Goal: Information Seeking & Learning: Learn about a topic

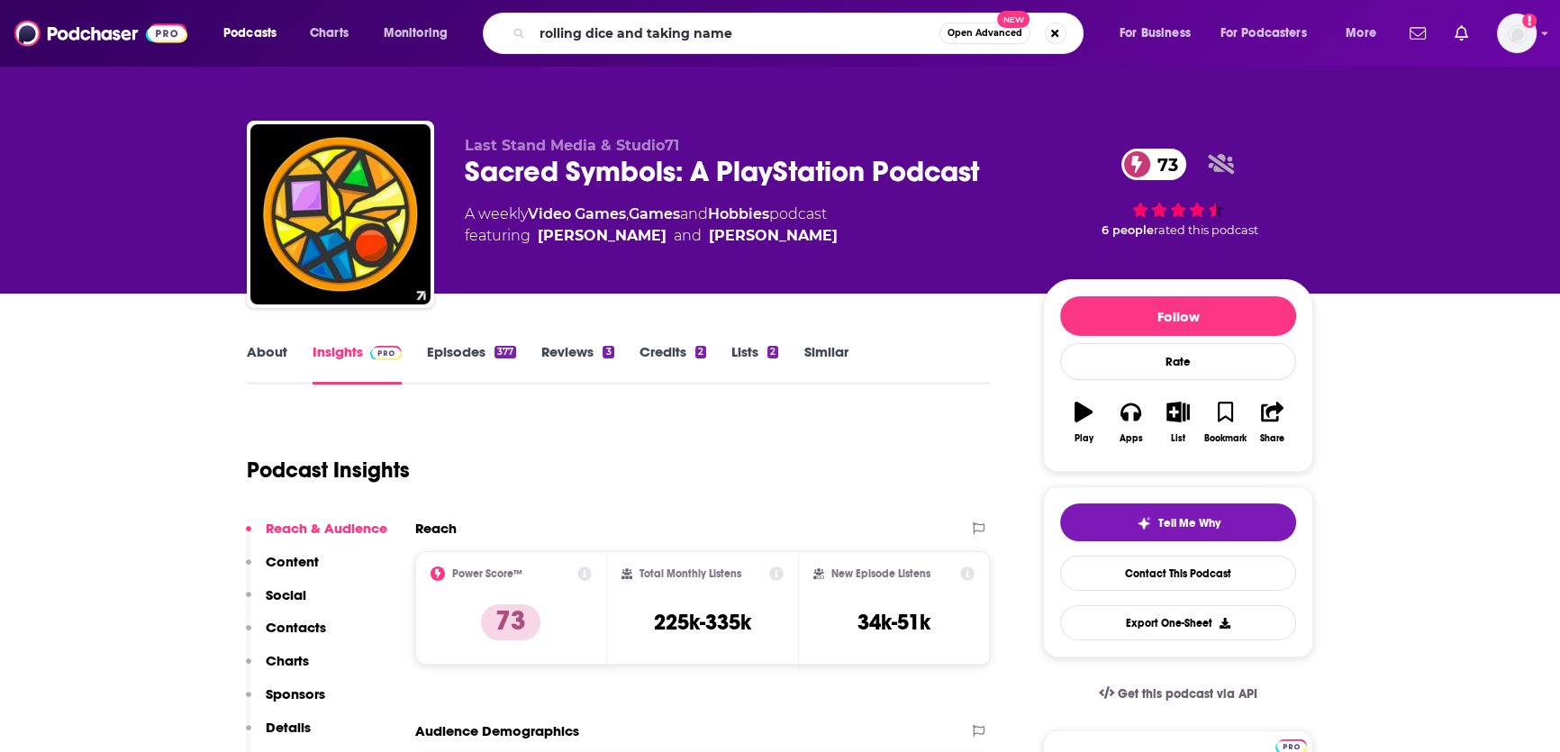
type input "rolling dice and taking names"
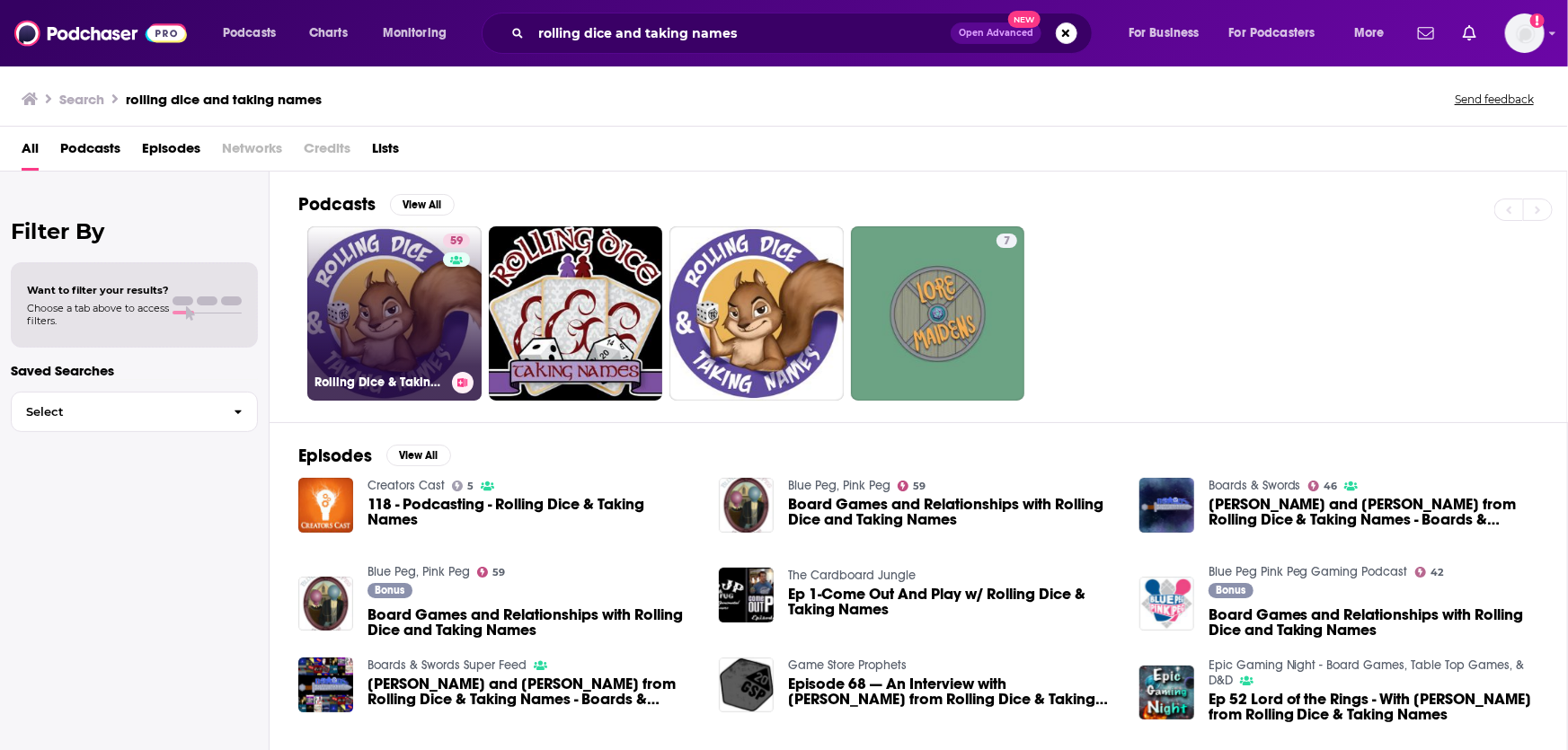
click at [414, 321] on link "59 Rolling Dice & Taking Names Gaming Podcast" at bounding box center [394, 313] width 175 height 175
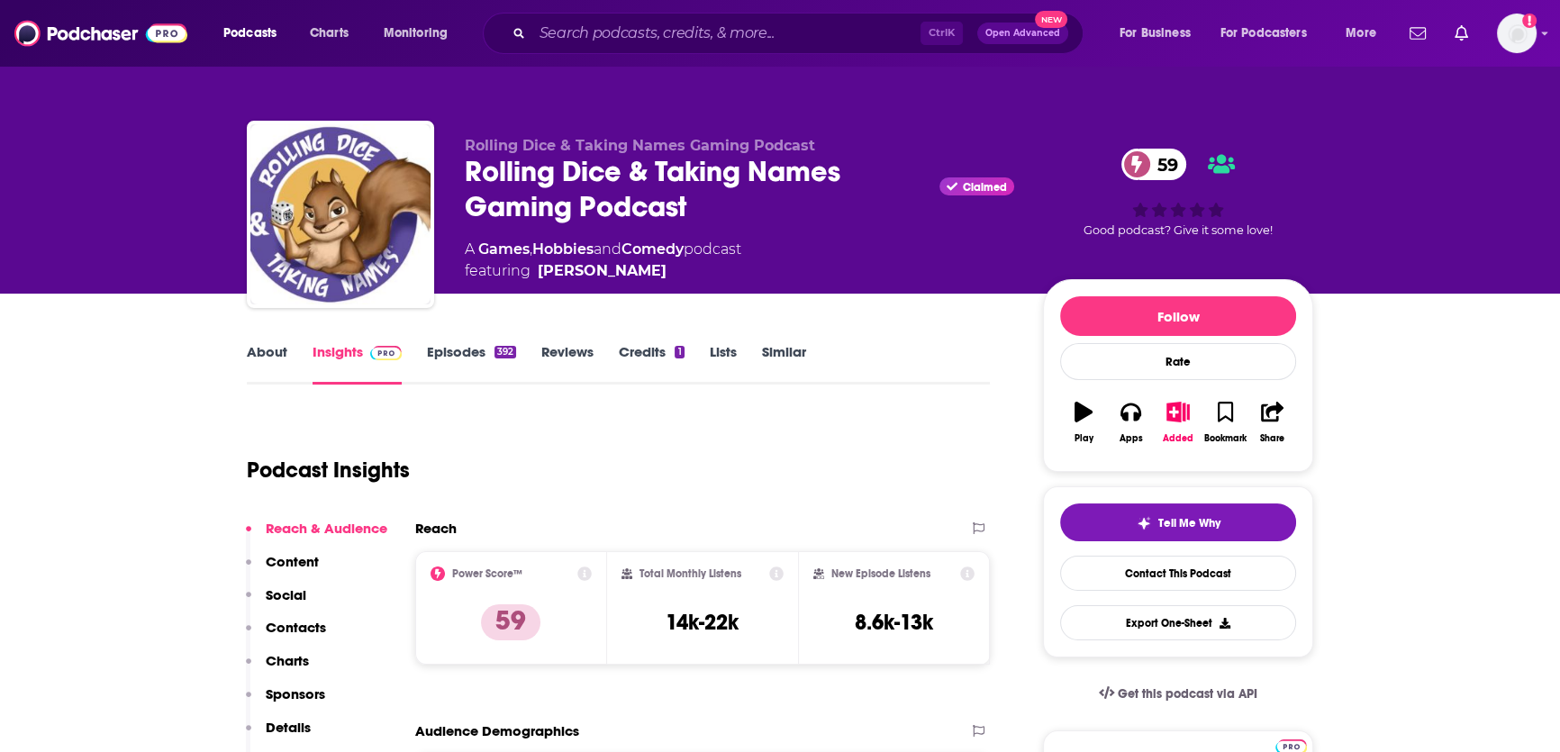
click at [262, 352] on link "About" at bounding box center [267, 363] width 41 height 41
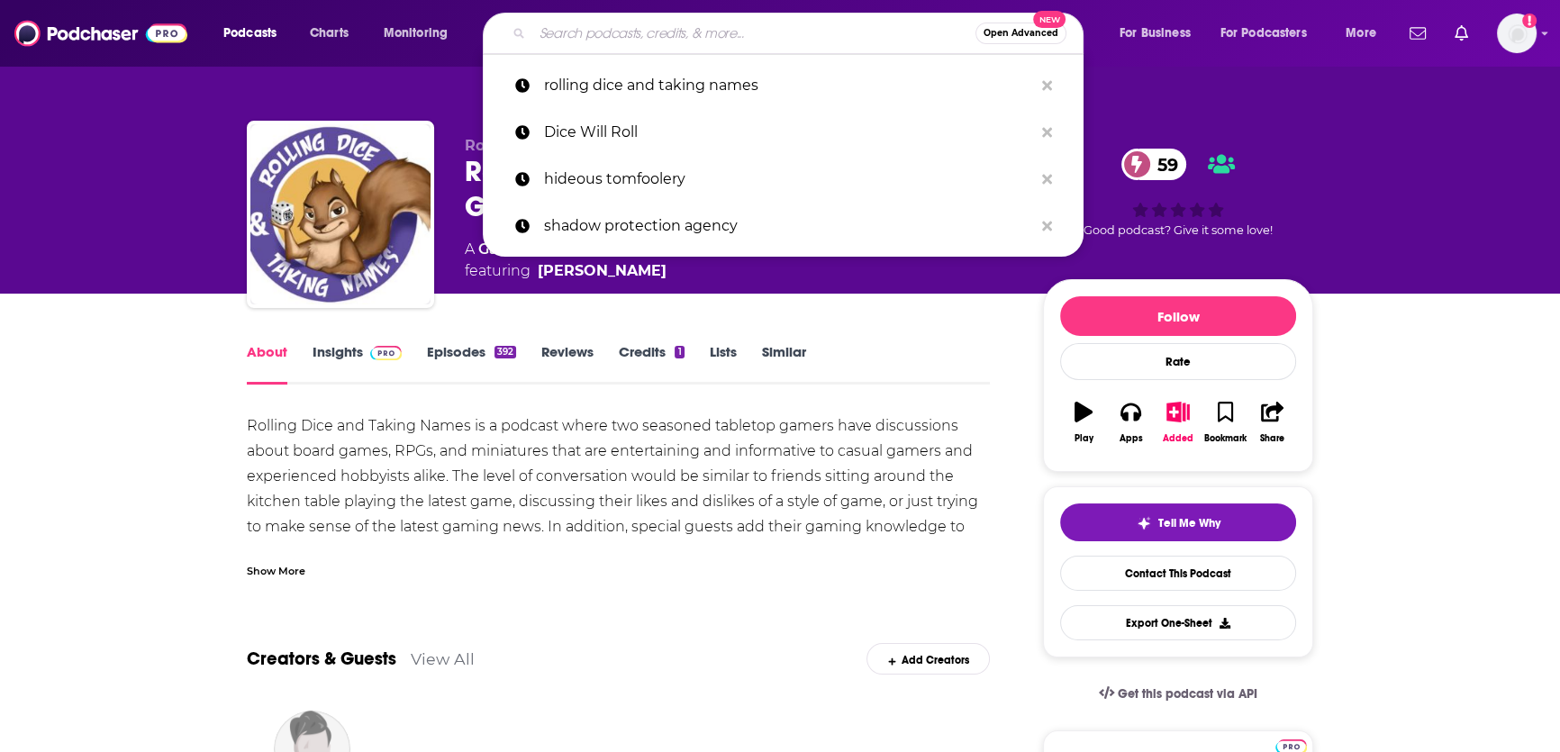
click at [669, 29] on input "Search podcasts, credits, & more..." at bounding box center [753, 33] width 443 height 29
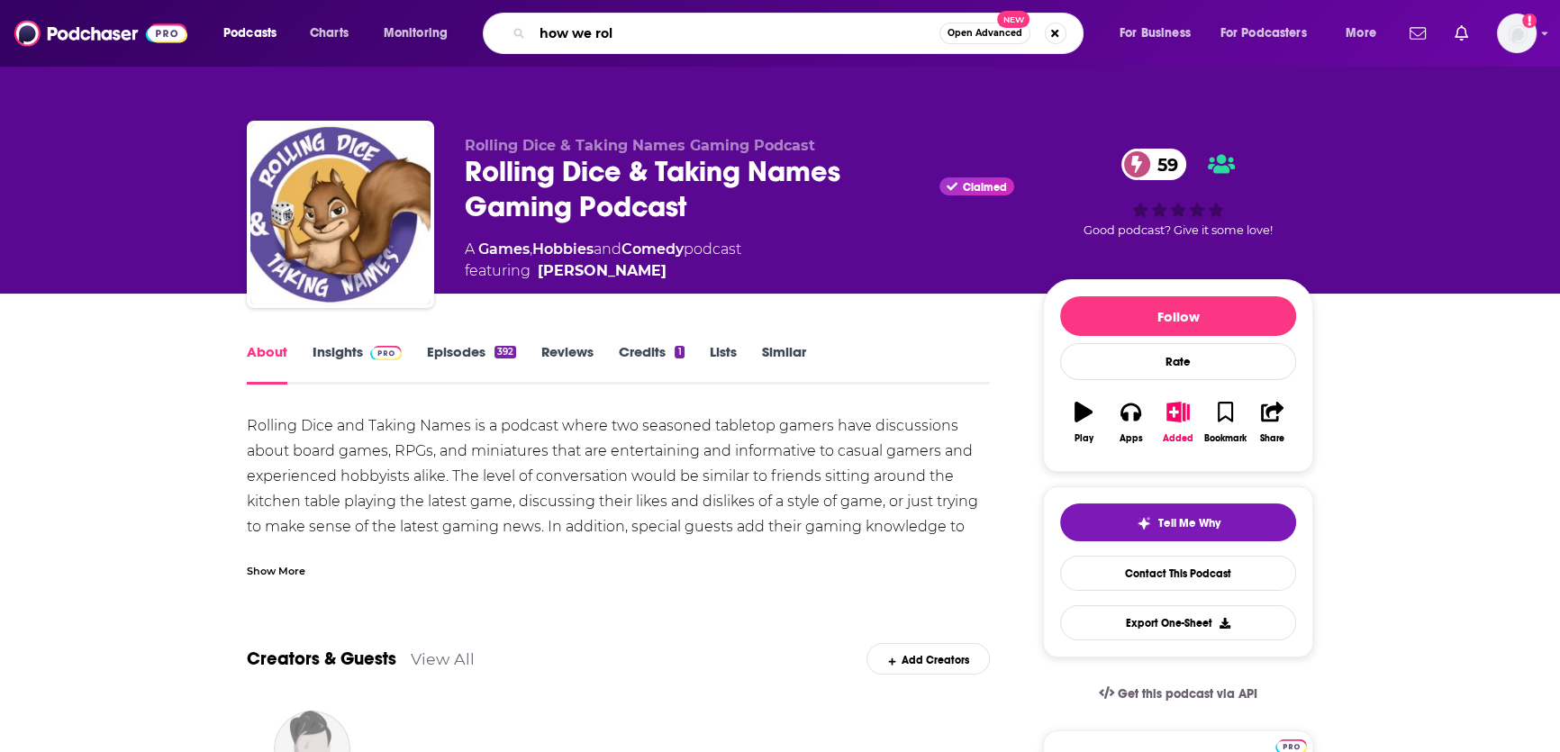
type input "how we roll"
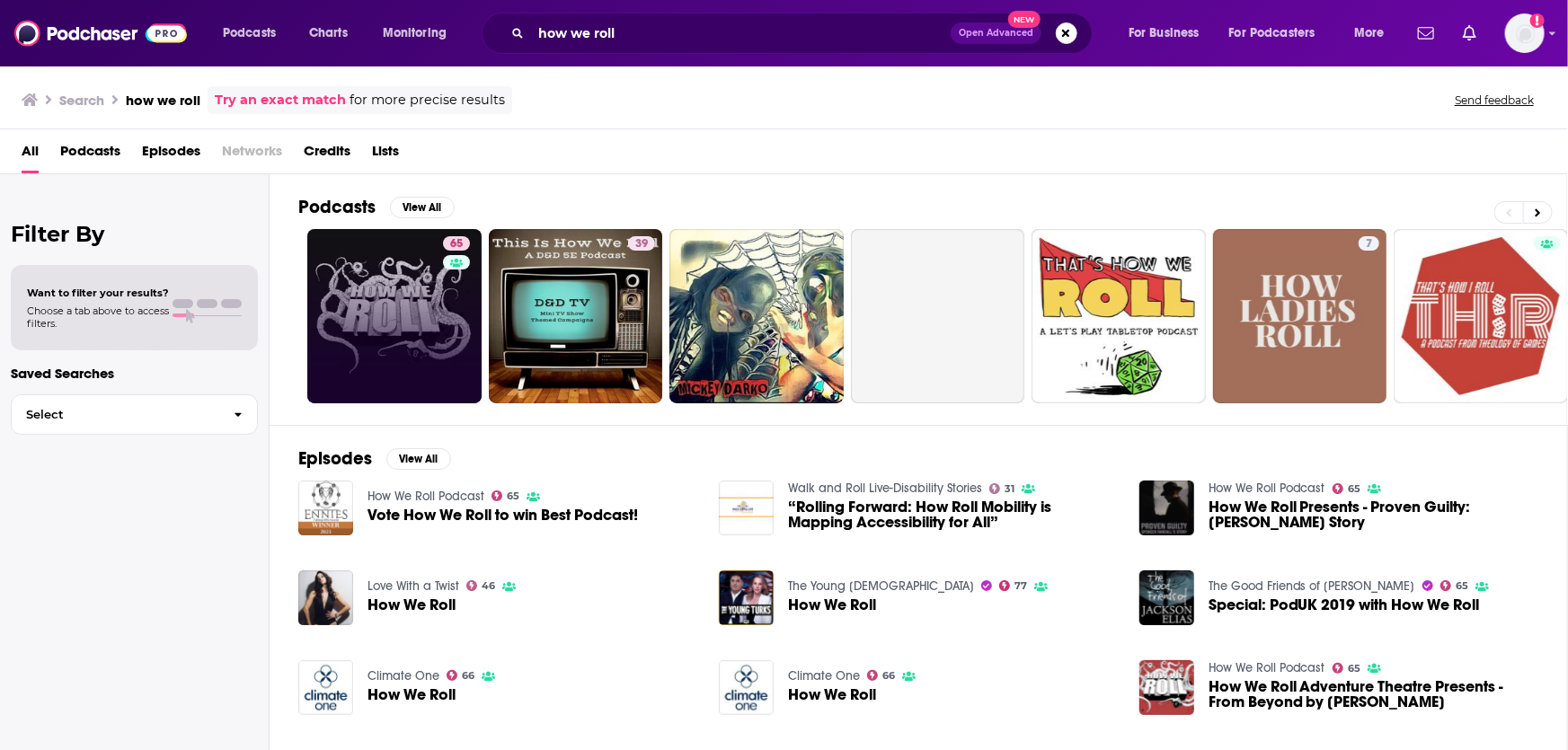
click at [422, 280] on link "65" at bounding box center [394, 316] width 175 height 175
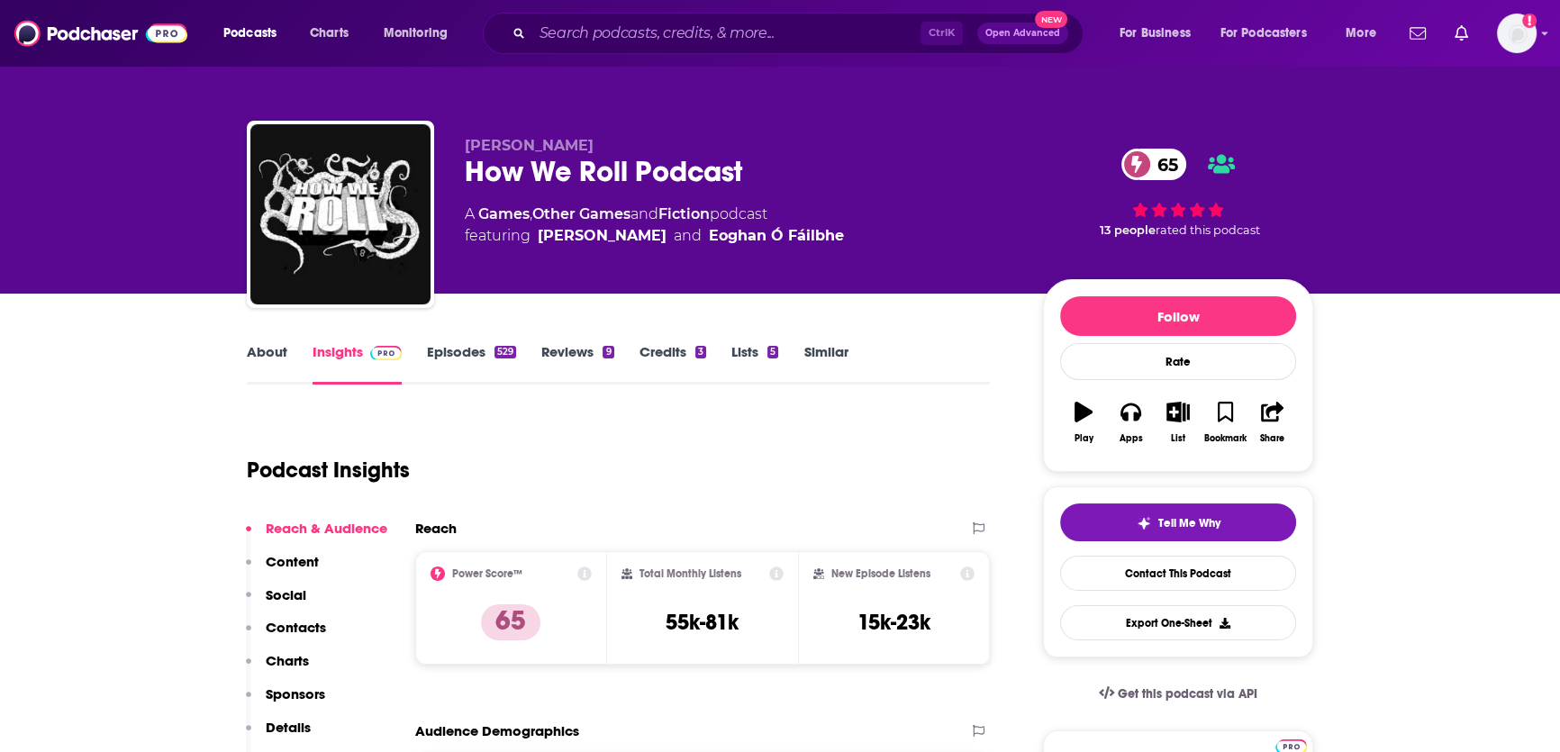
click at [279, 345] on link "About" at bounding box center [267, 363] width 41 height 41
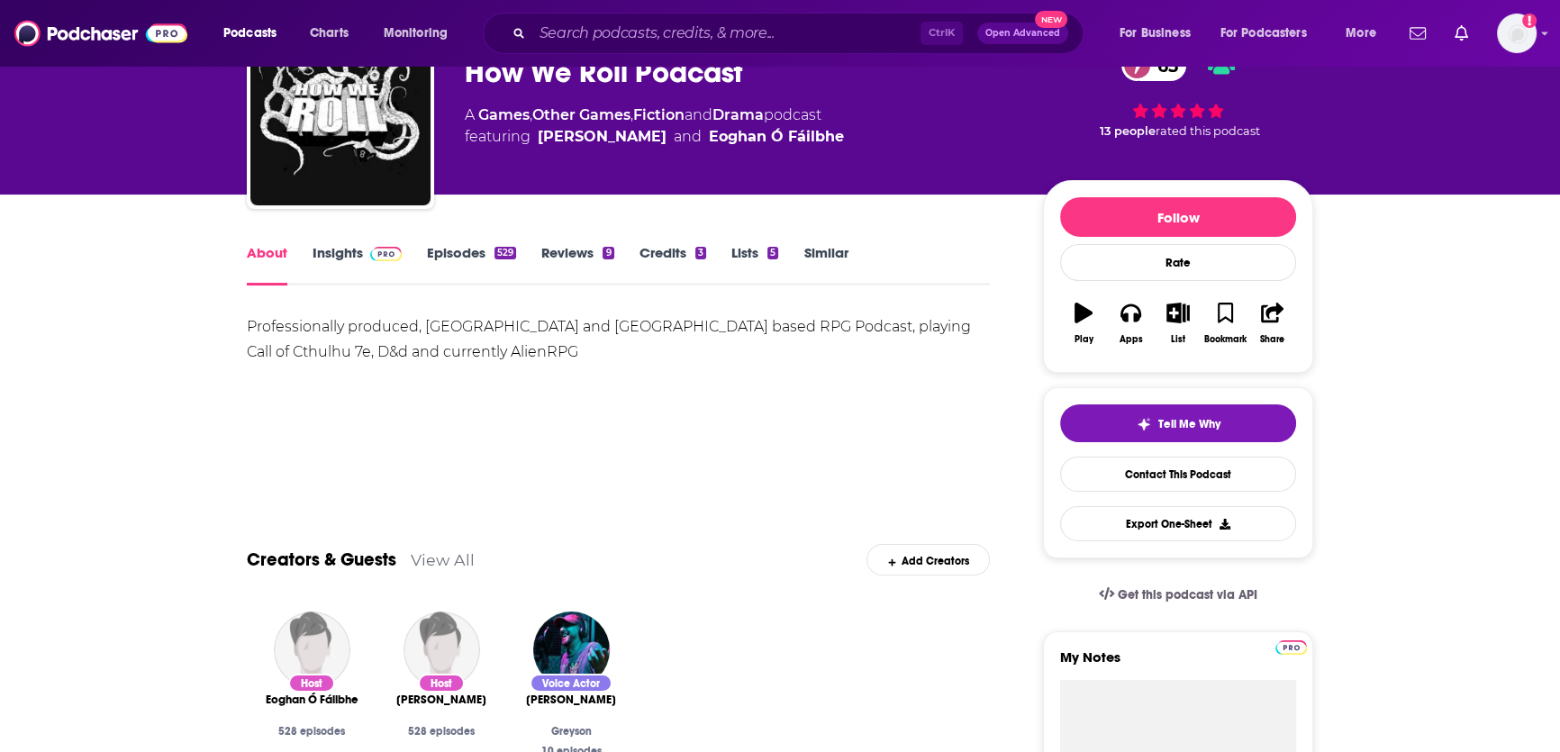
scroll to position [70, 0]
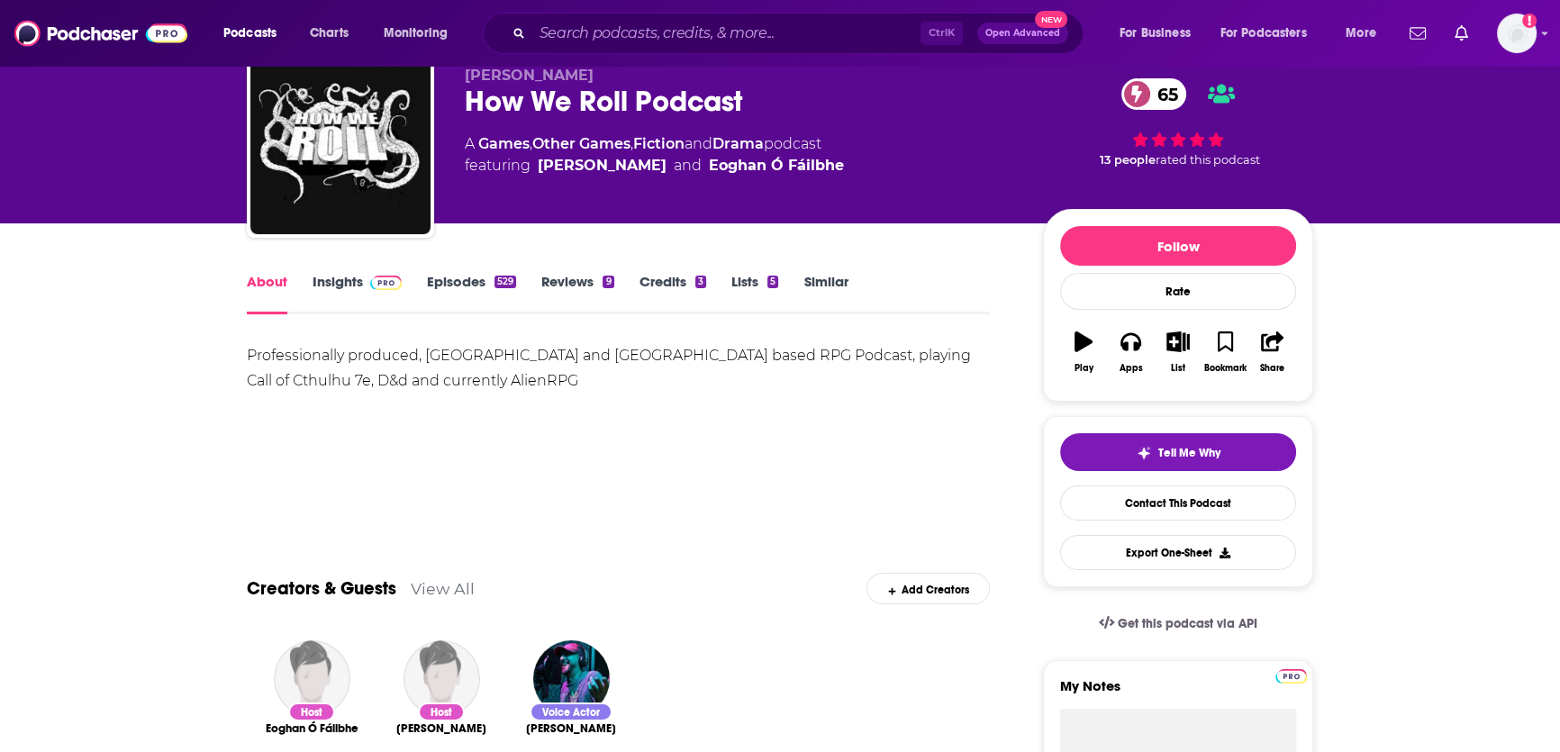
click at [360, 283] on link "Insights" at bounding box center [357, 293] width 89 height 41
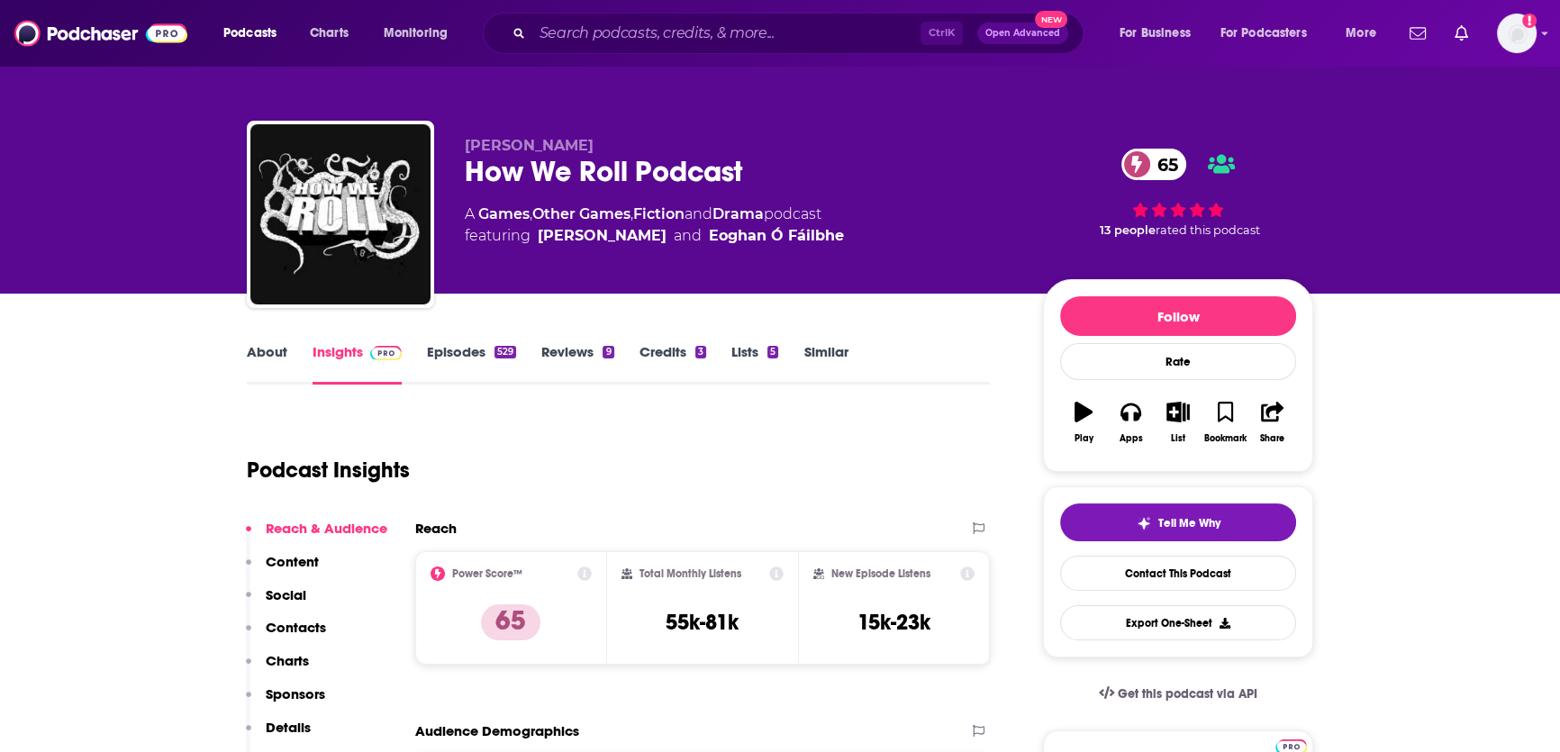
click at [263, 347] on link "About" at bounding box center [267, 363] width 41 height 41
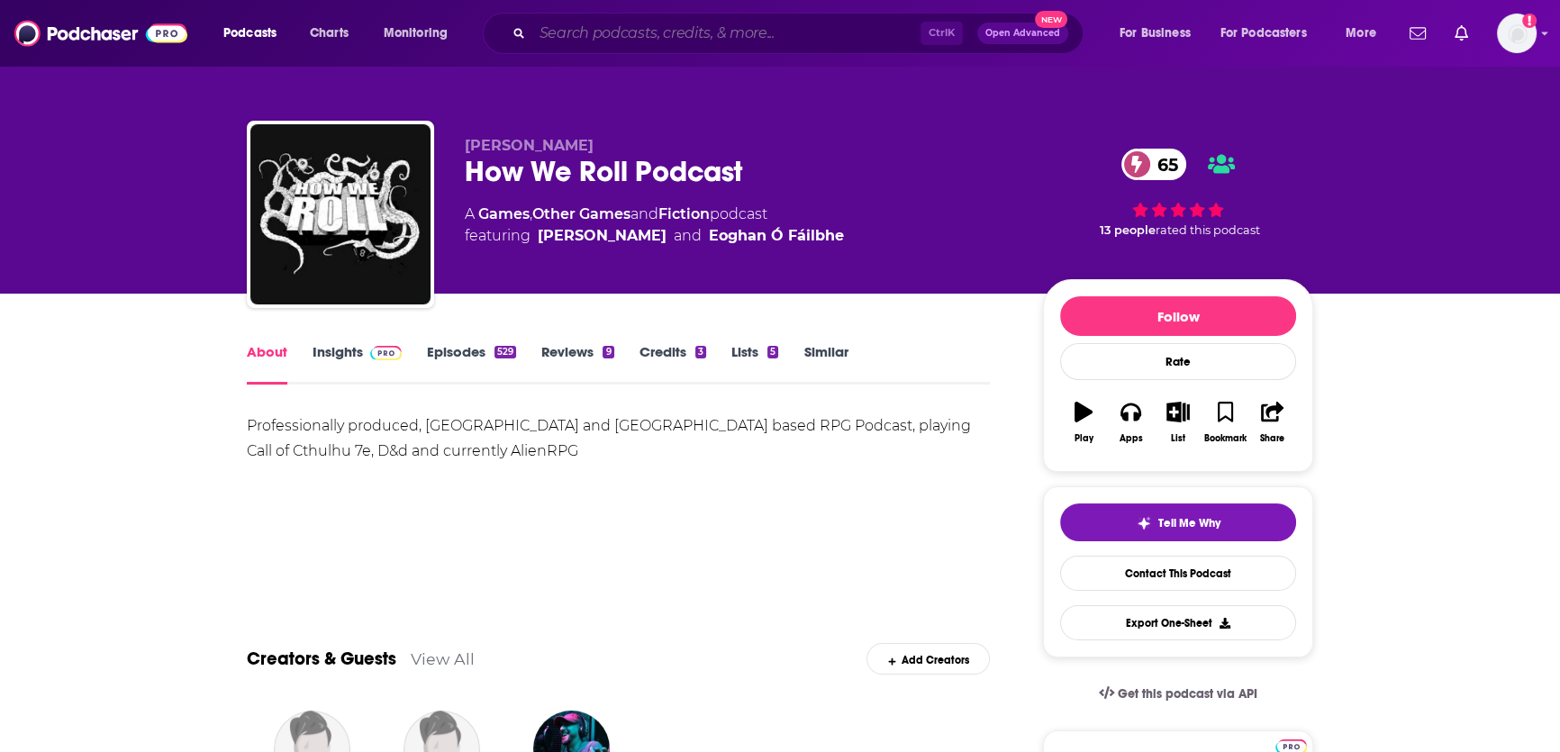
click at [618, 39] on input "Search podcasts, credits, & more..." at bounding box center [726, 33] width 388 height 29
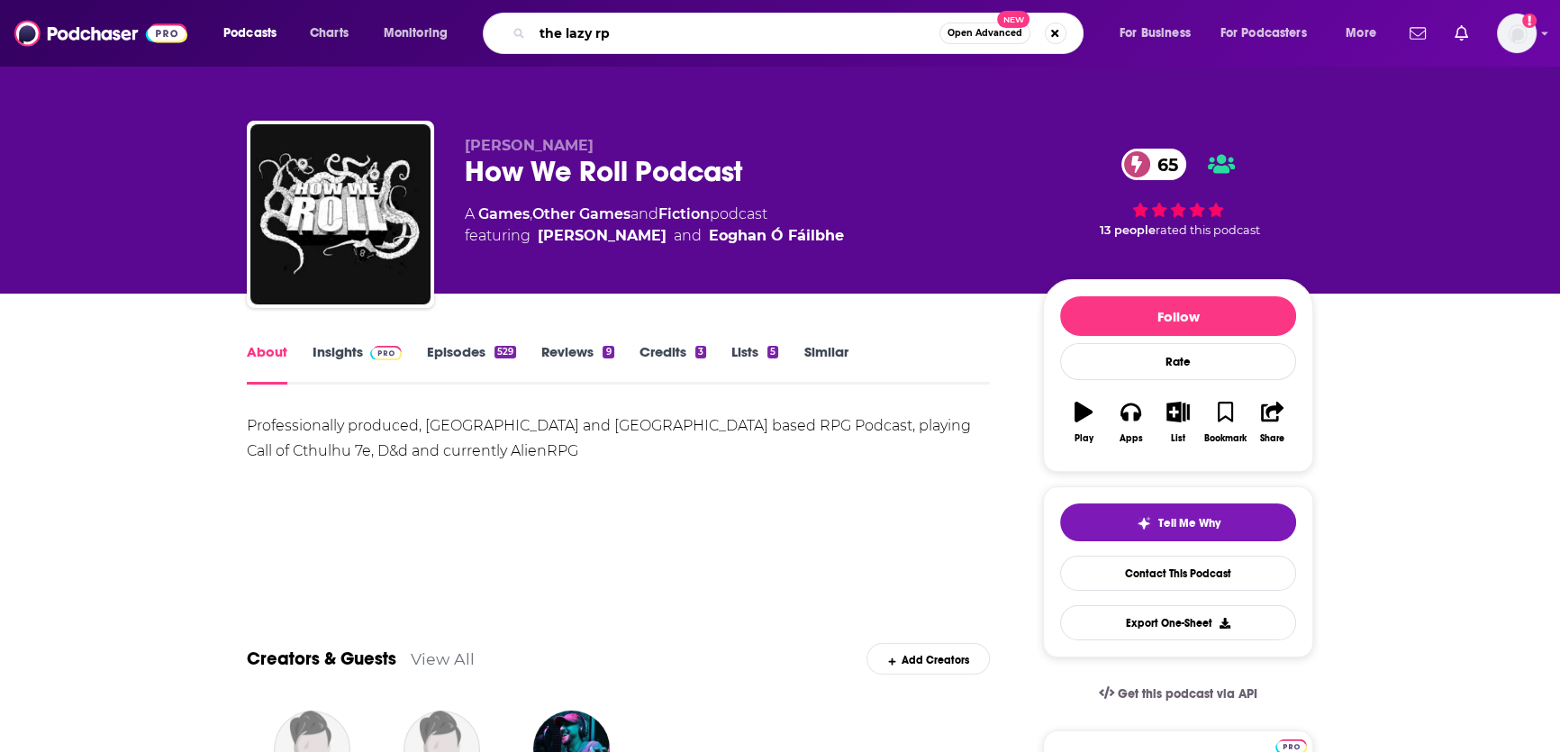
type input "the lazy rpg"
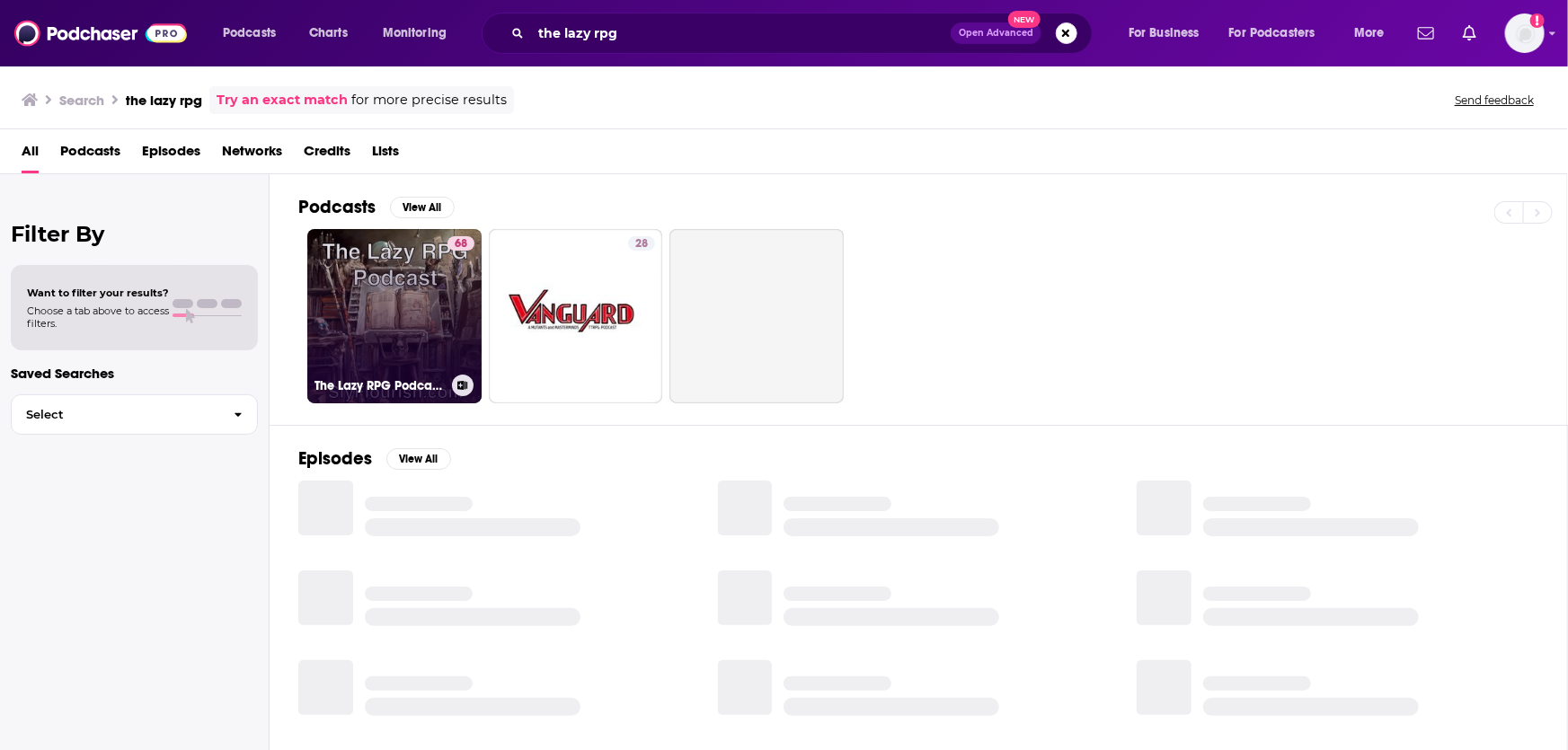
click at [387, 315] on link "68 The Lazy RPG Podcast - D&D and RPG News and GM Prep from Sly Flourish" at bounding box center [394, 316] width 175 height 175
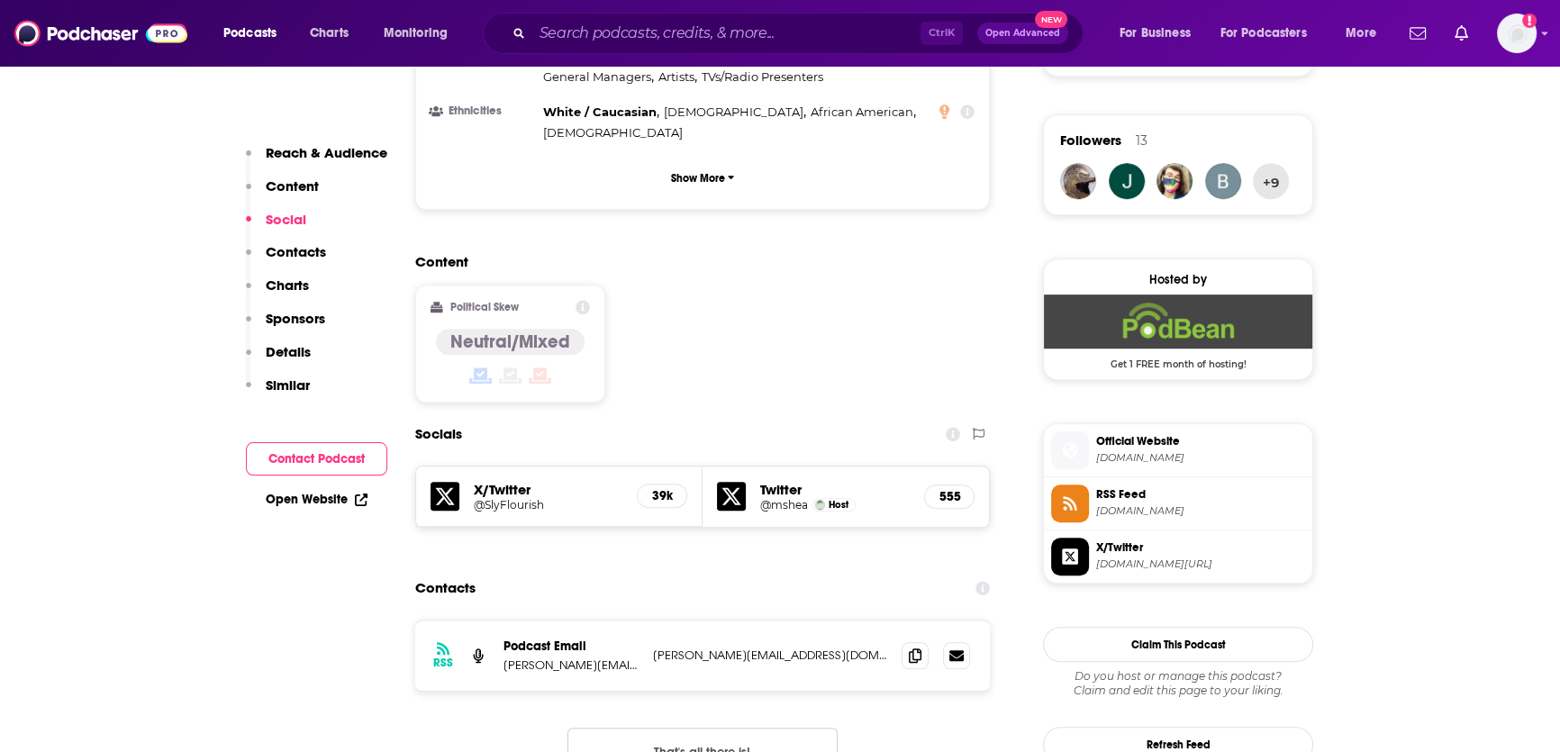
scroll to position [1272, 0]
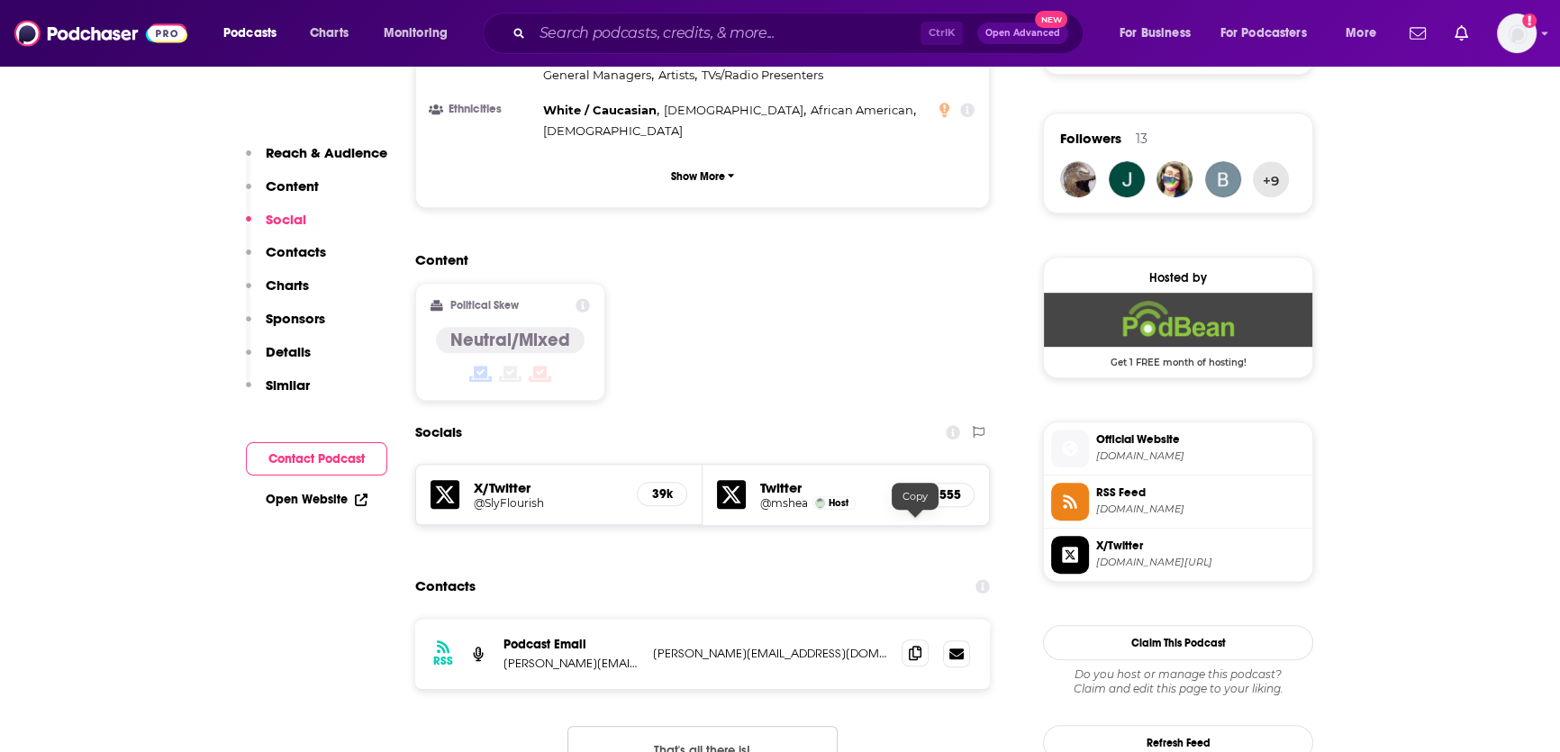
click at [914, 646] on icon at bounding box center [915, 653] width 13 height 14
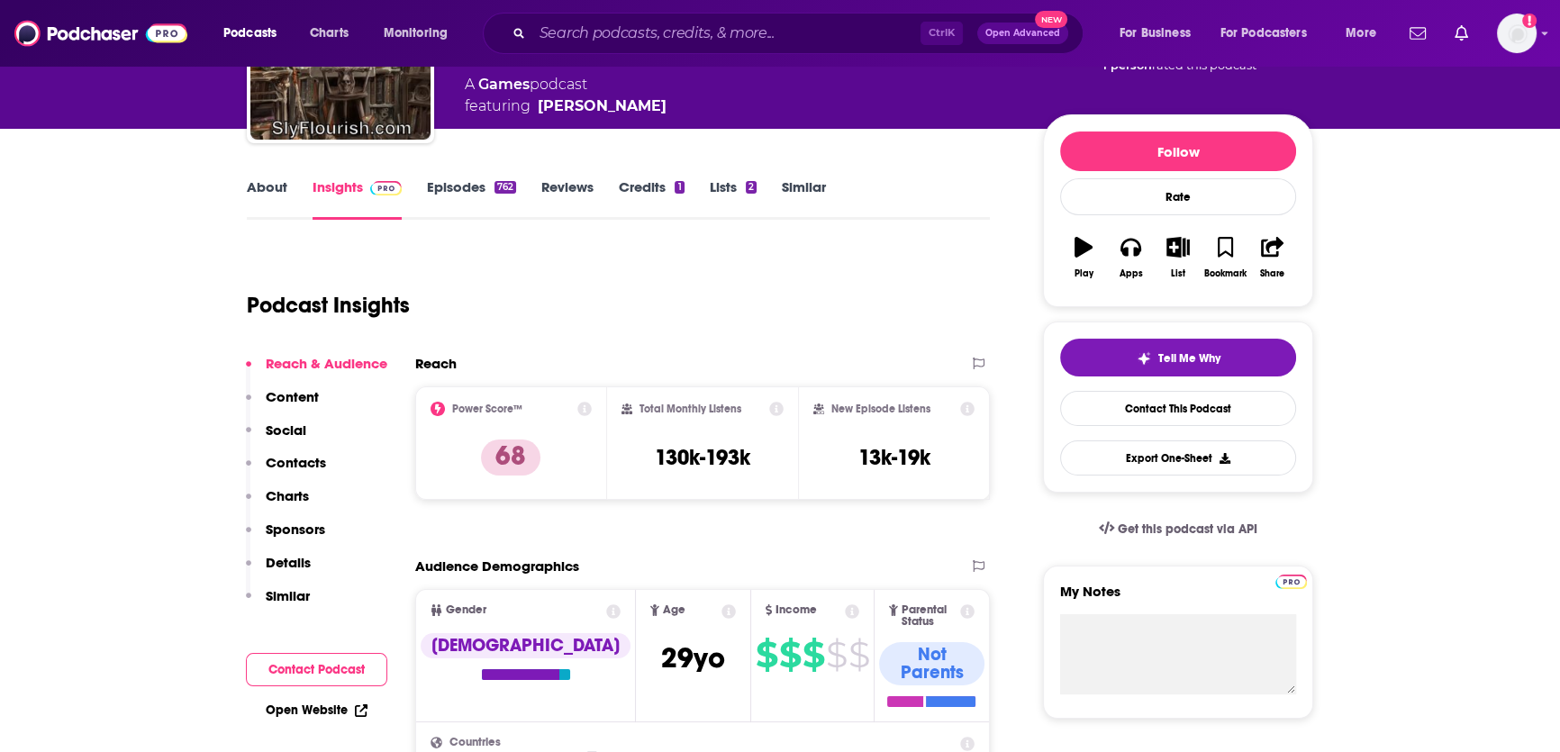
scroll to position [0, 0]
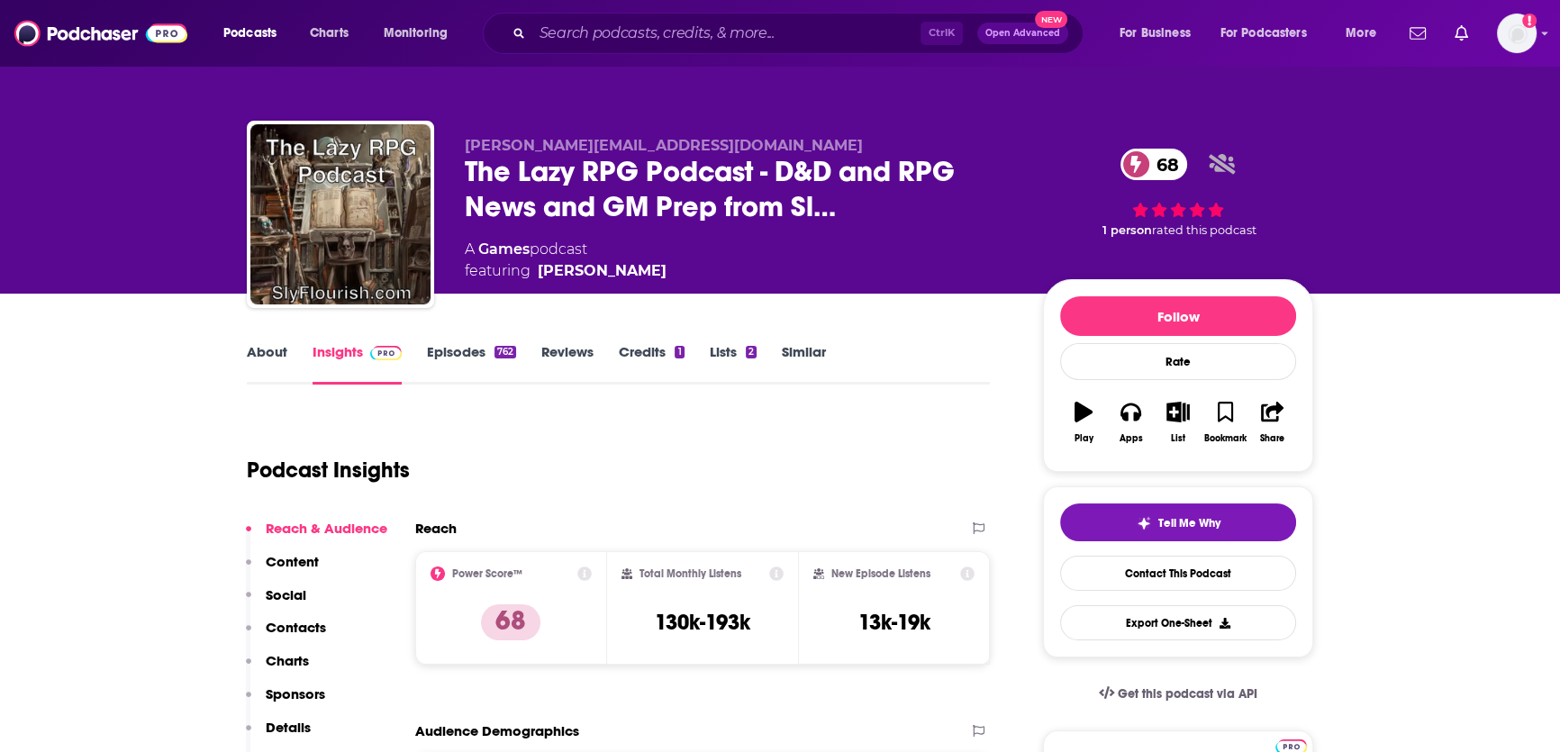
click at [261, 352] on link "About" at bounding box center [267, 363] width 41 height 41
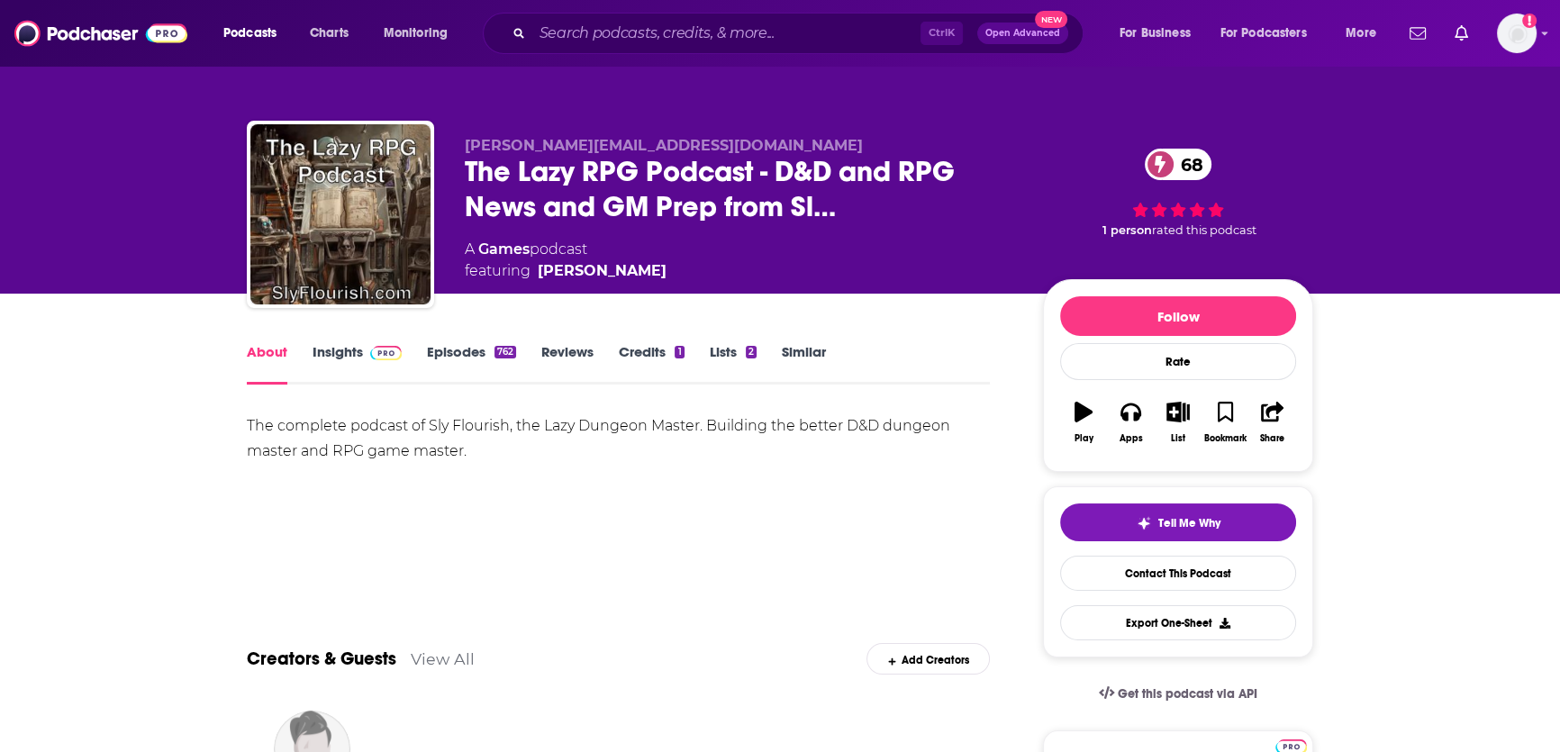
click at [1084, 405] on icon "button" at bounding box center [1084, 412] width 18 height 20
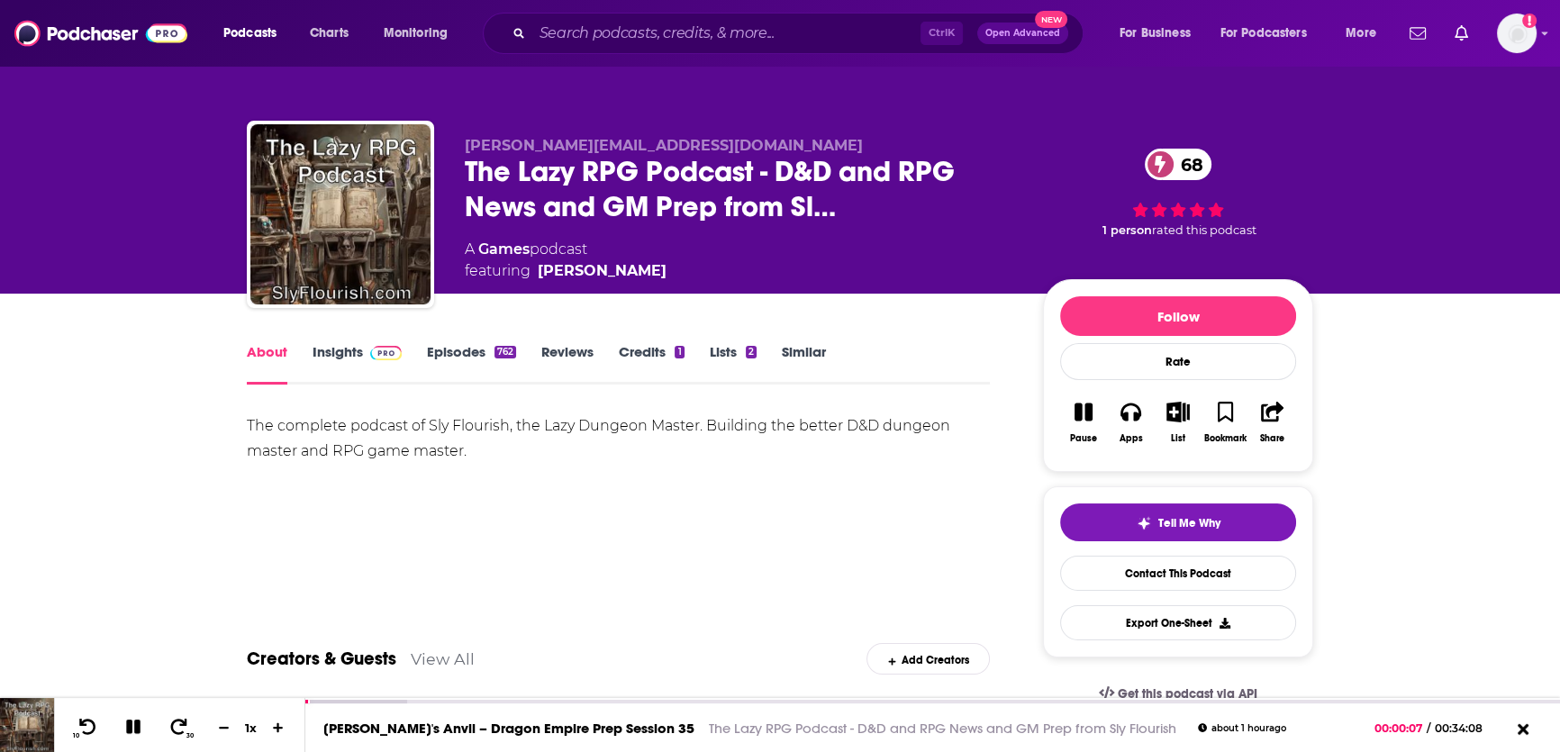
click at [472, 351] on link "Episodes 762" at bounding box center [471, 363] width 89 height 41
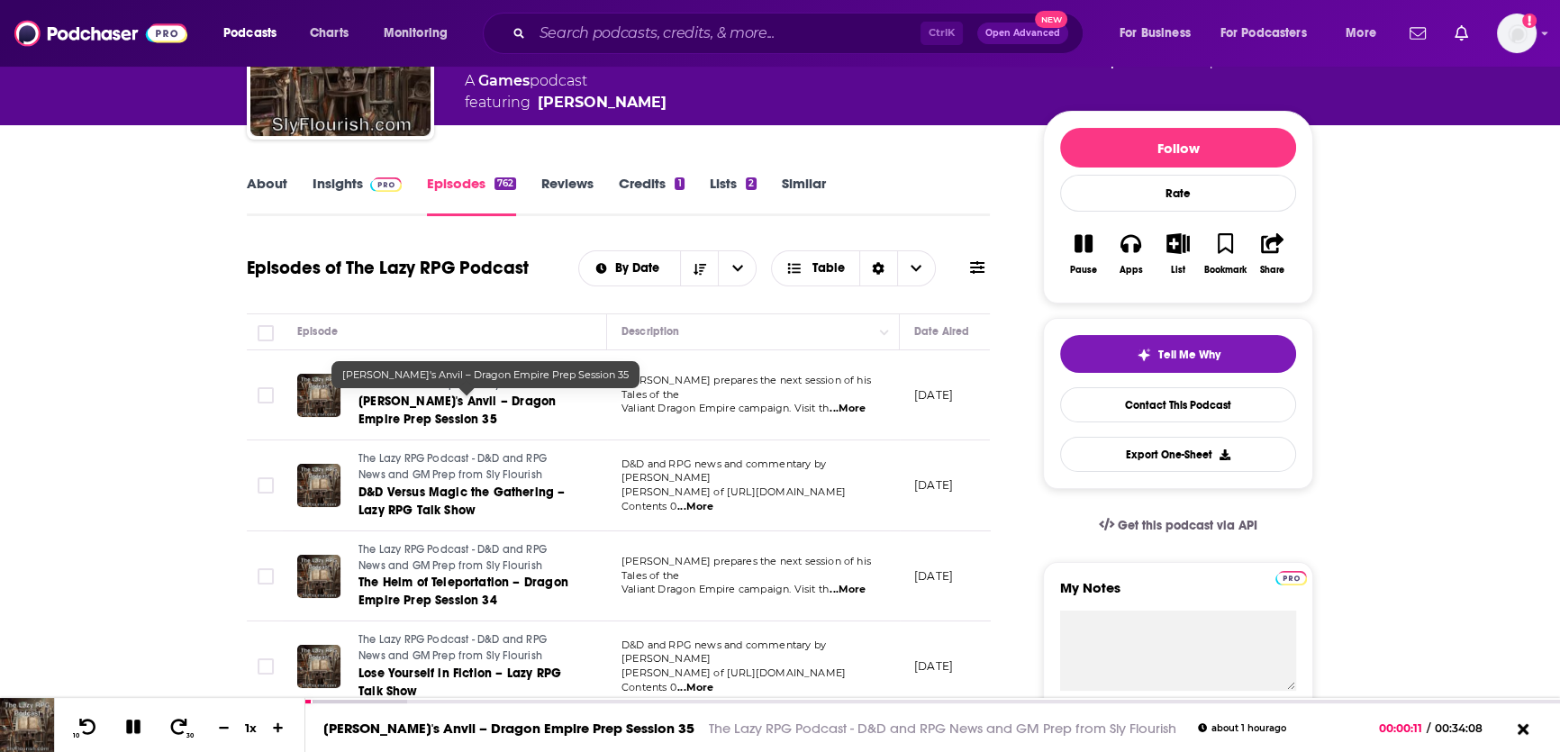
scroll to position [180, 0]
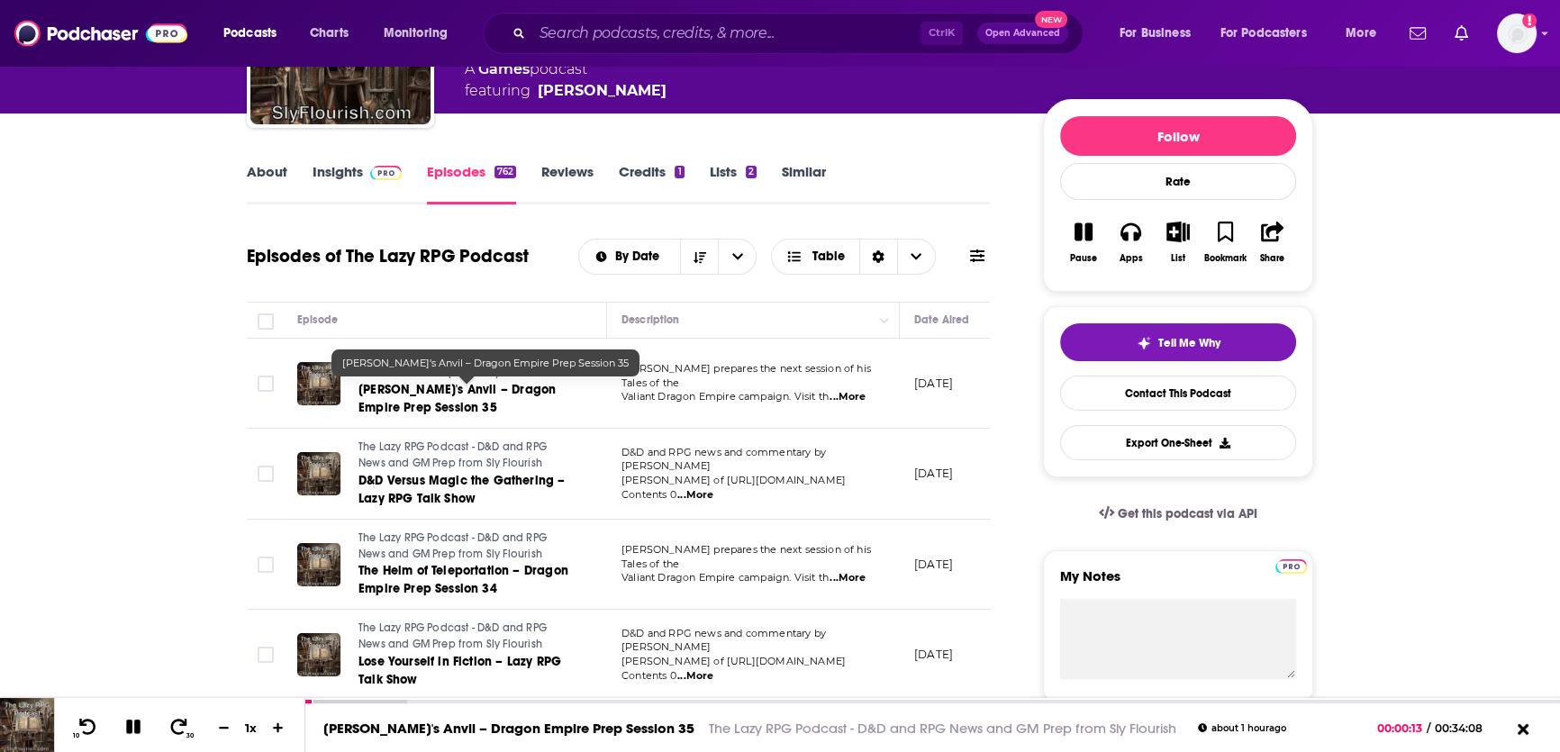
click at [445, 398] on link "[PERSON_NAME]'s Anvil – Dragon Empire Prep Session 35" at bounding box center [467, 399] width 216 height 36
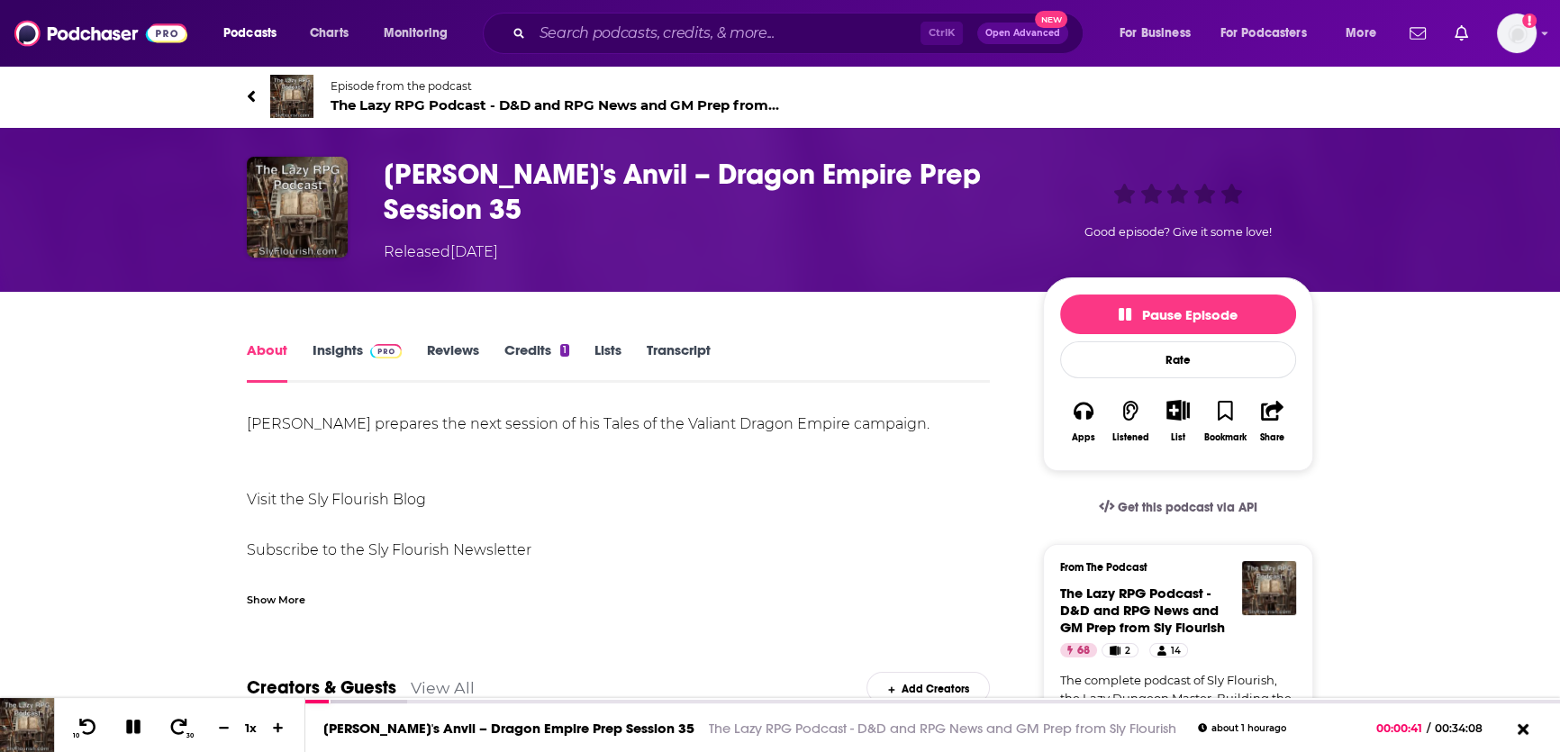
click at [305, 98] on img at bounding box center [291, 96] width 43 height 43
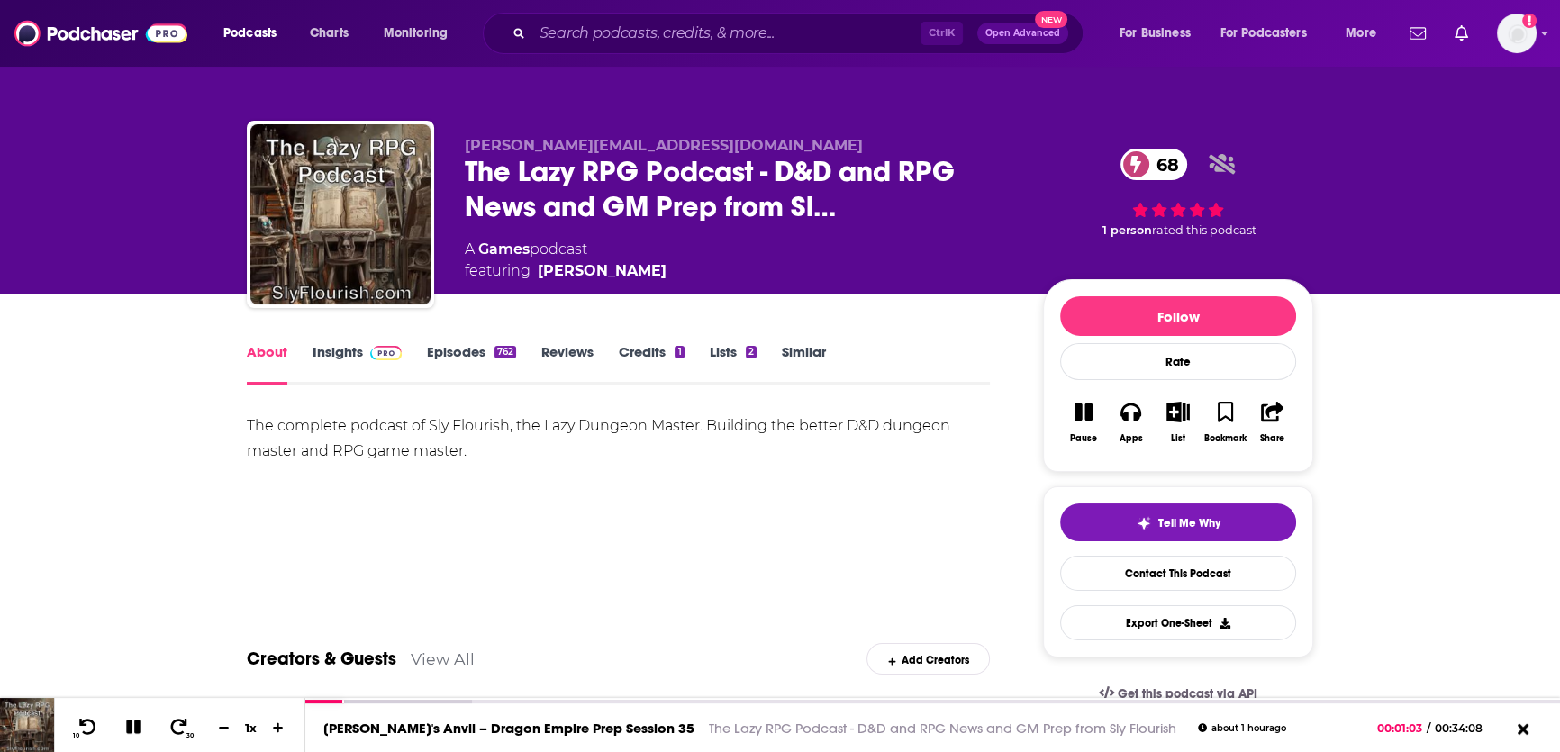
click at [337, 357] on link "Insights" at bounding box center [357, 363] width 89 height 41
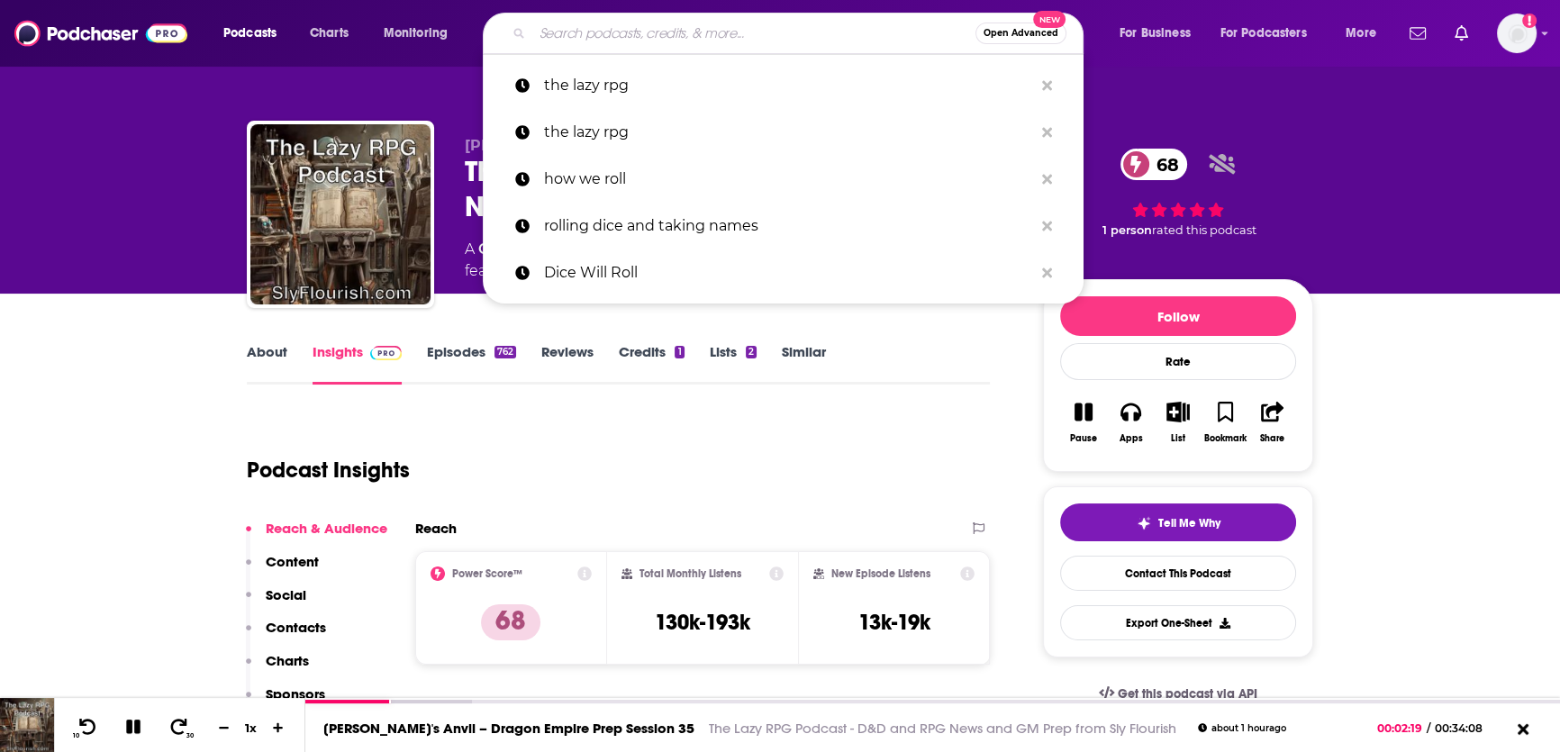
click at [591, 36] on input "Search podcasts, credits, & more..." at bounding box center [753, 33] width 443 height 29
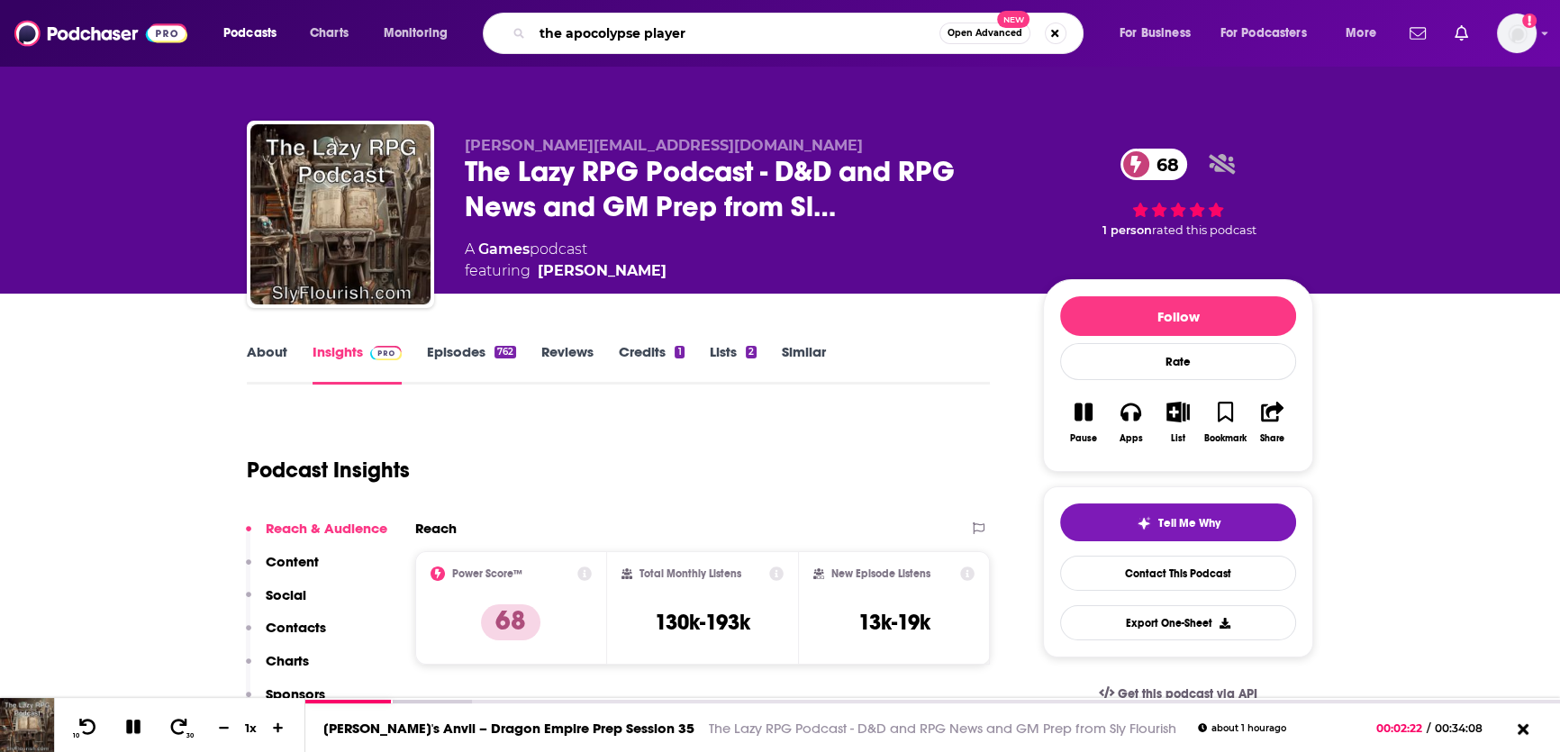
type input "the apocolypse players"
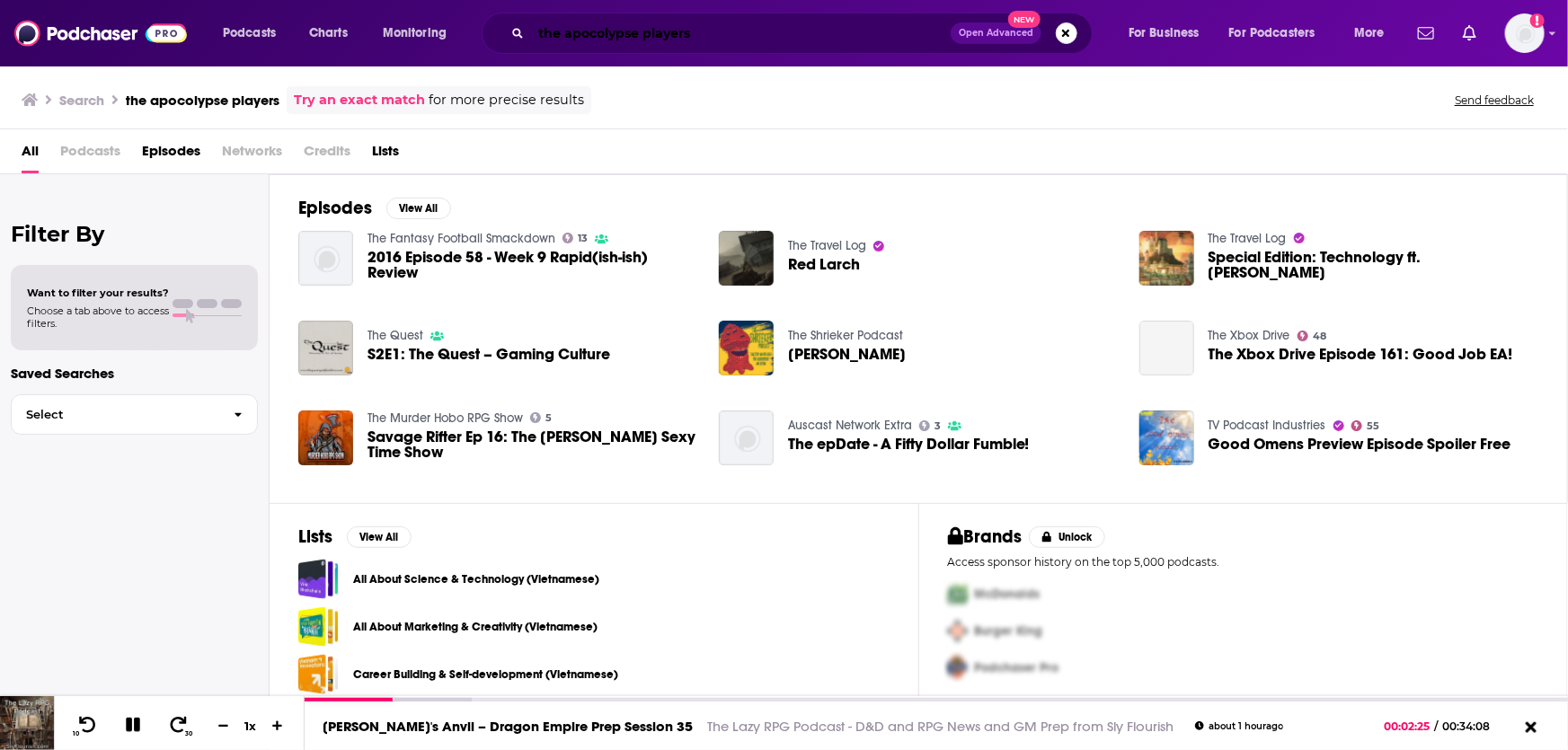
click at [614, 31] on input "the apocolypse players" at bounding box center [740, 33] width 420 height 29
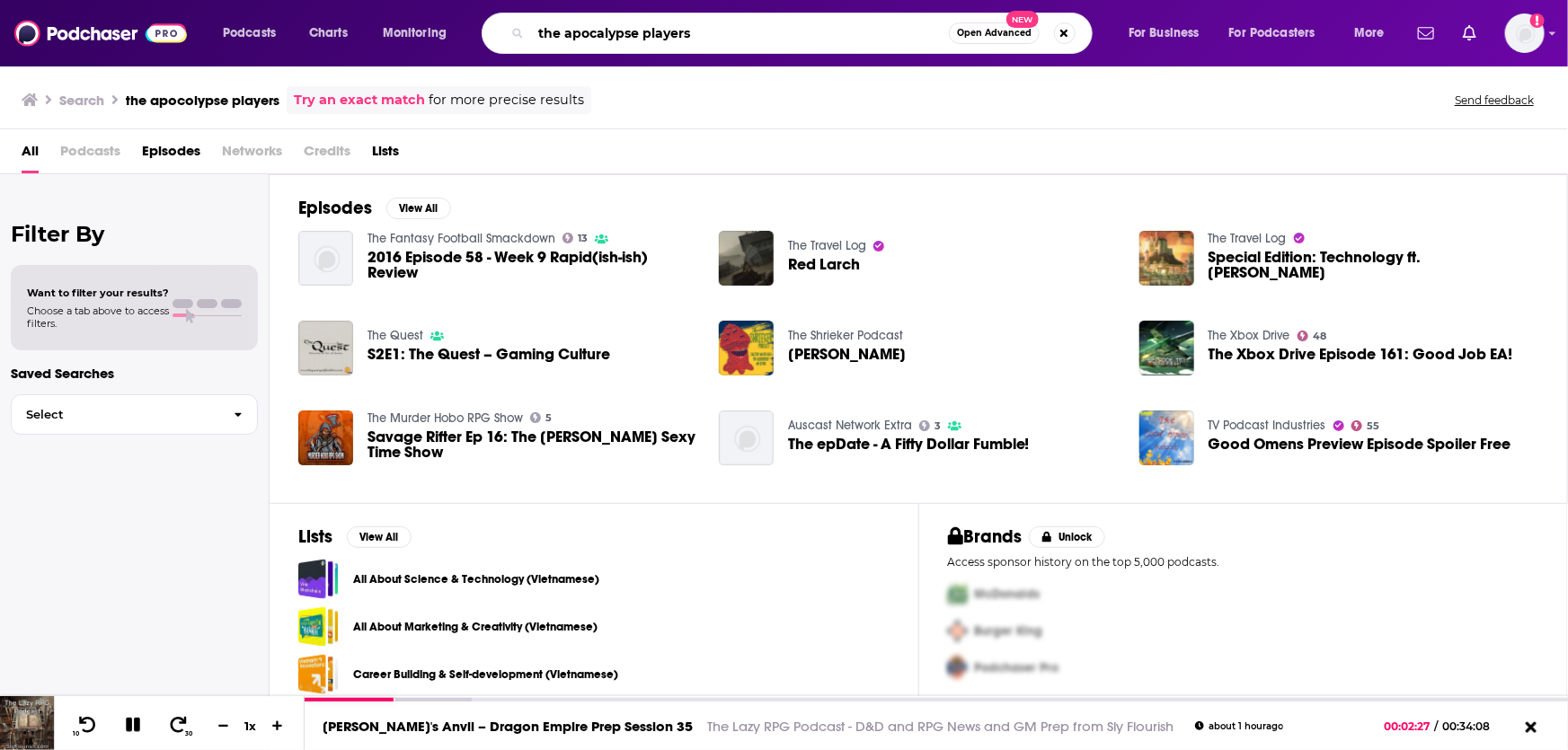
type input "the apocalypse players"
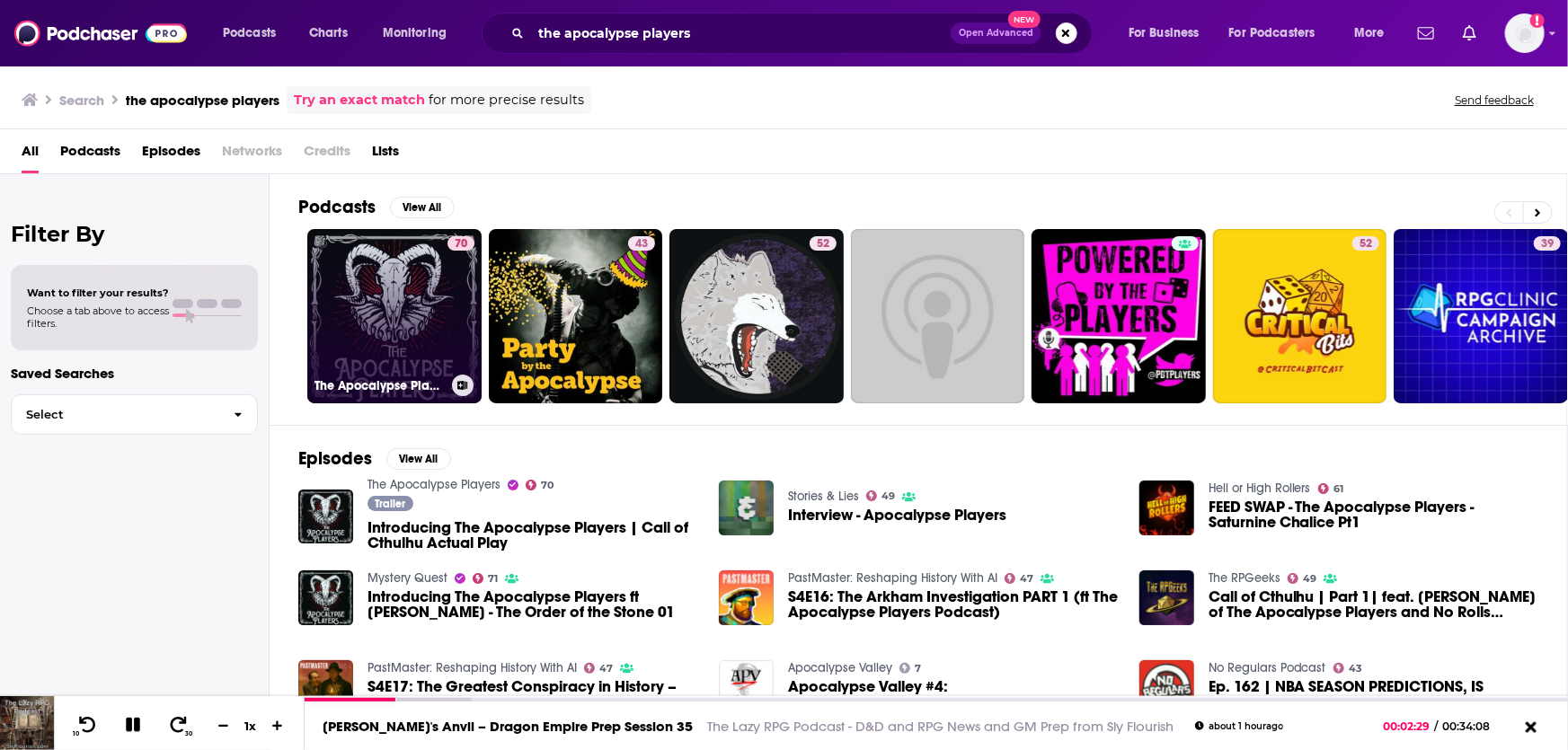
click at [428, 322] on link "70 The Apocalypse Players" at bounding box center [394, 316] width 175 height 175
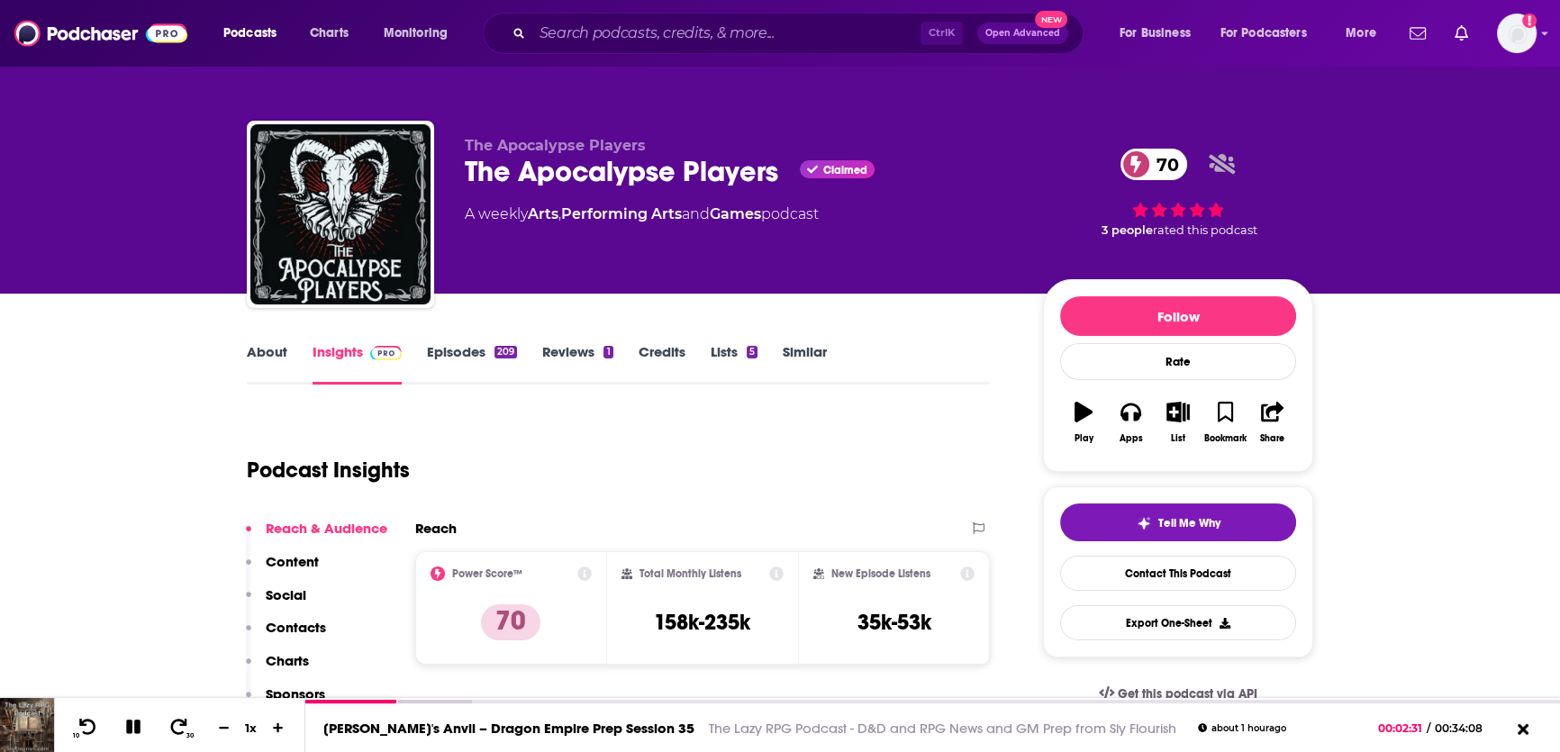
click at [1089, 423] on button "Play" at bounding box center [1083, 422] width 47 height 65
click at [270, 352] on link "About" at bounding box center [267, 363] width 41 height 41
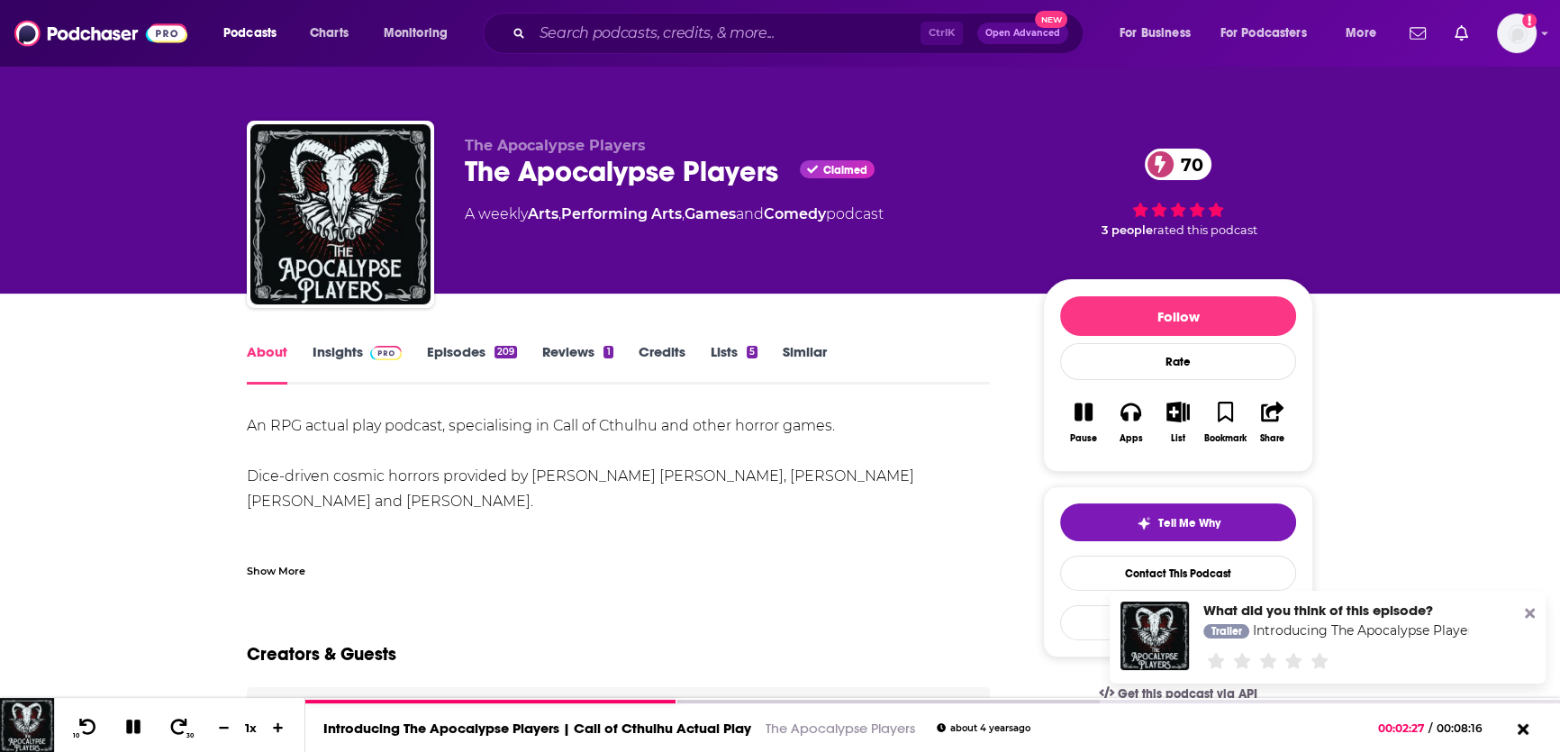
click at [1088, 415] on icon "button" at bounding box center [1084, 413] width 18 height 18
click at [718, 36] on input "Search podcasts, credits, & more..." at bounding box center [726, 33] width 388 height 29
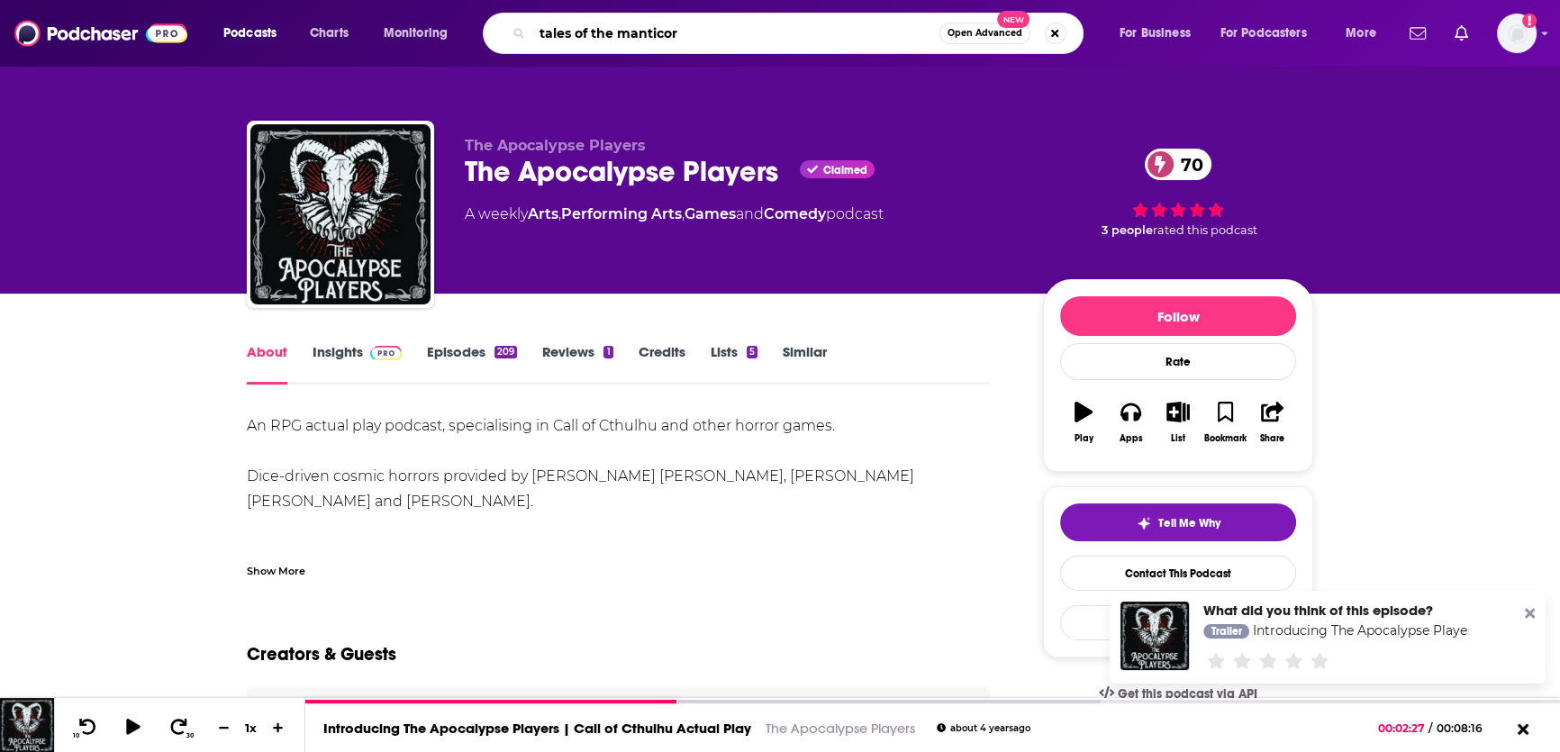
type input "tales of the manticore"
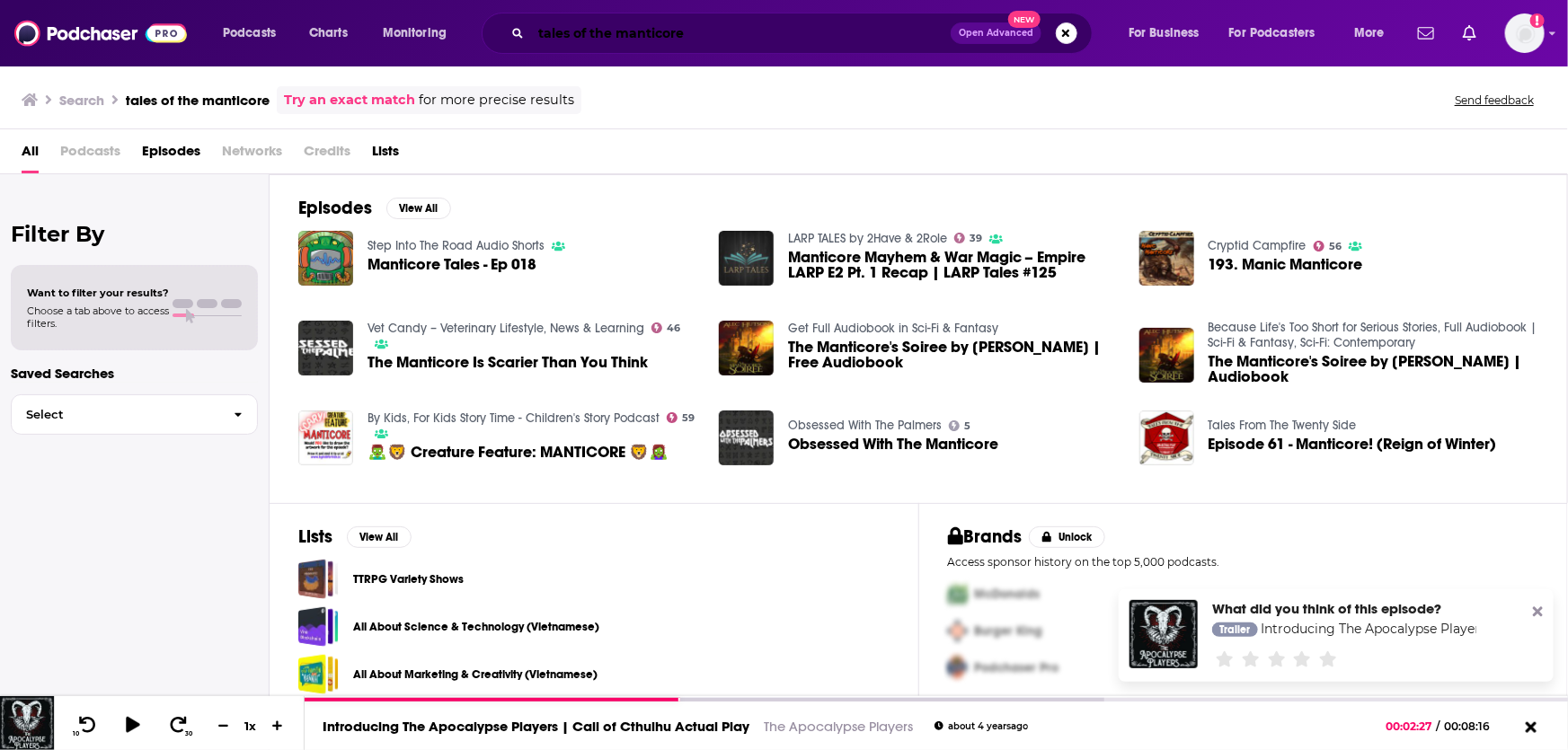
click at [572, 37] on input "tales of the manticore" at bounding box center [740, 33] width 420 height 29
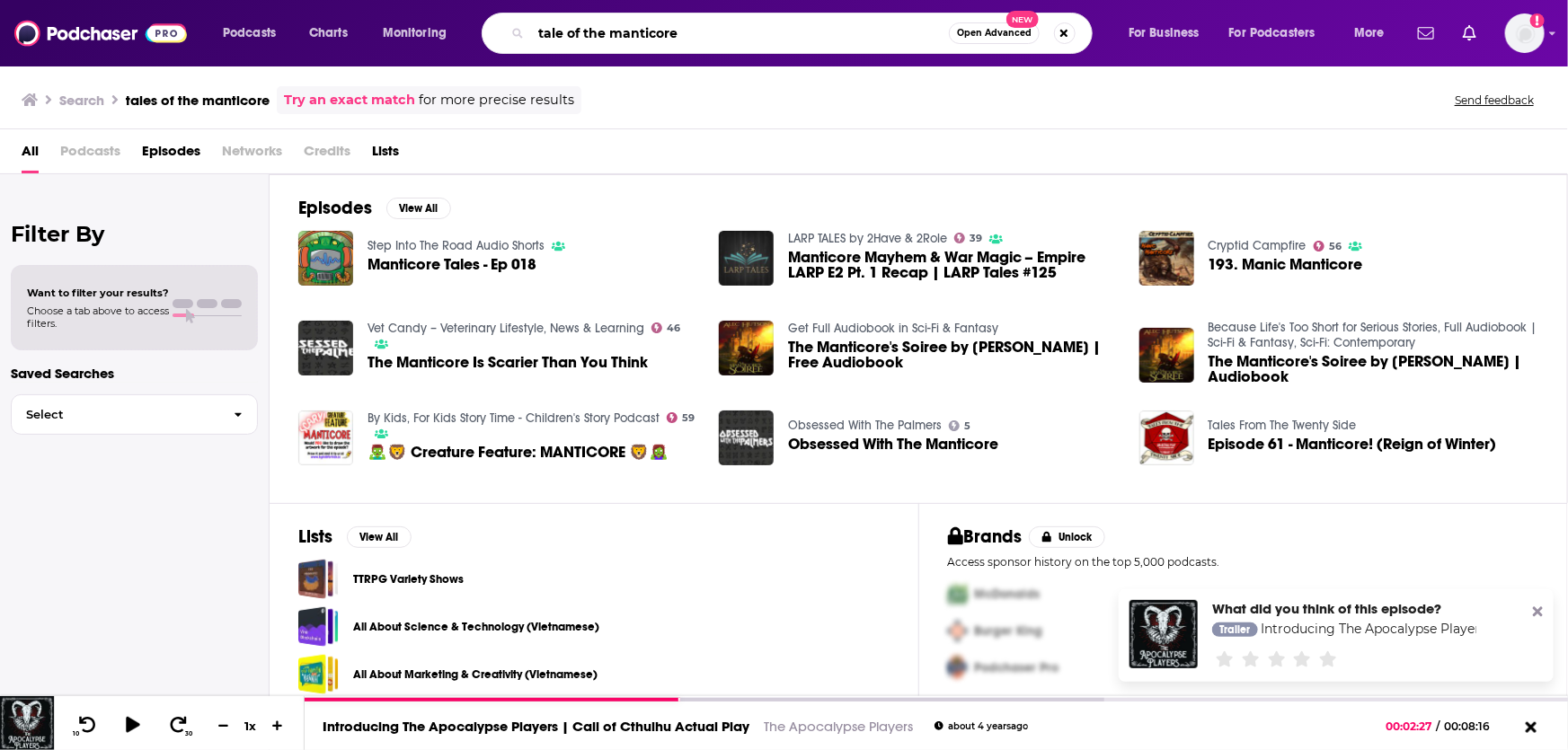
type input "tale of the manticore"
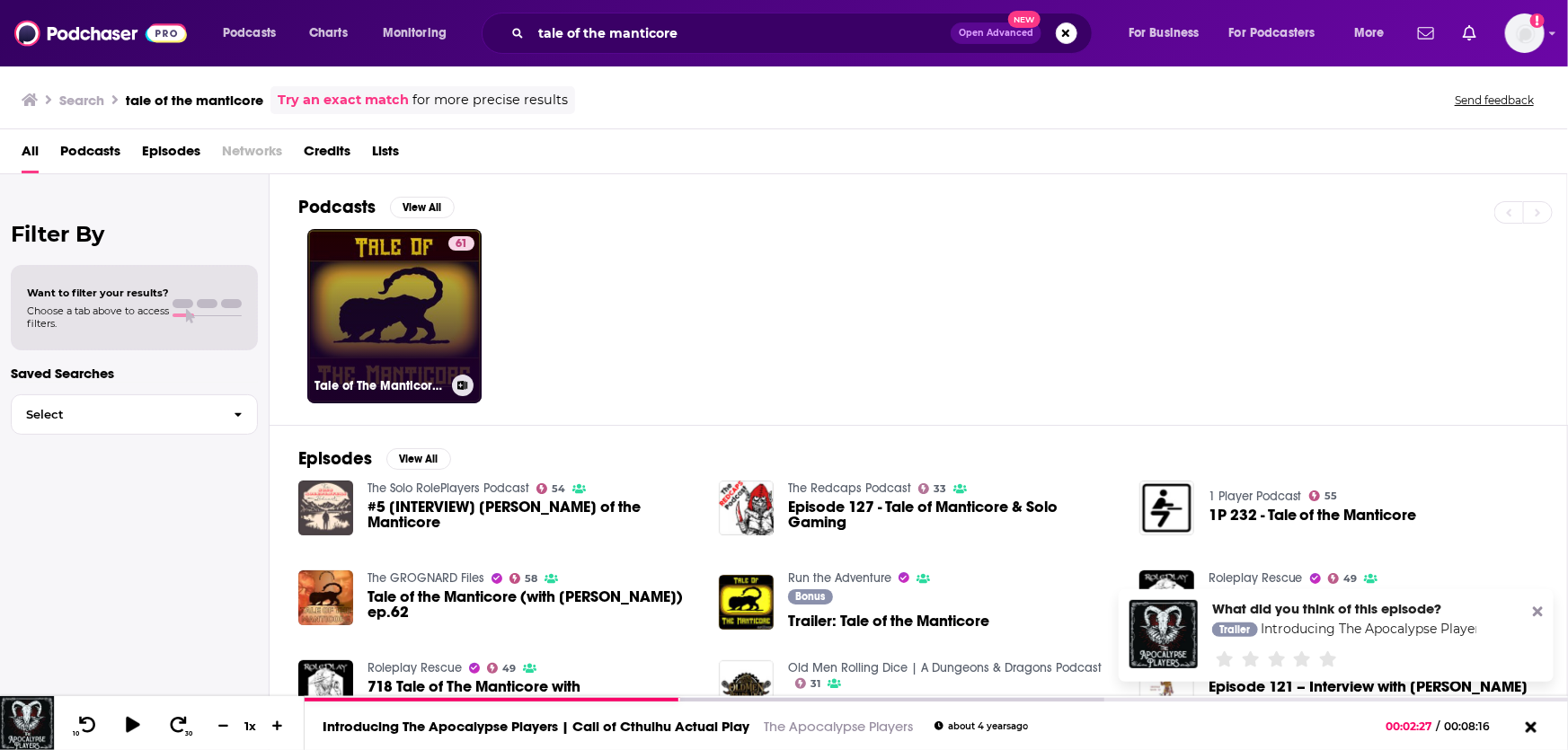
click at [440, 292] on link "61 Tale of The Manticore, a Dark Fantasy Dungeons & Dragons Audiodrama" at bounding box center [394, 316] width 175 height 175
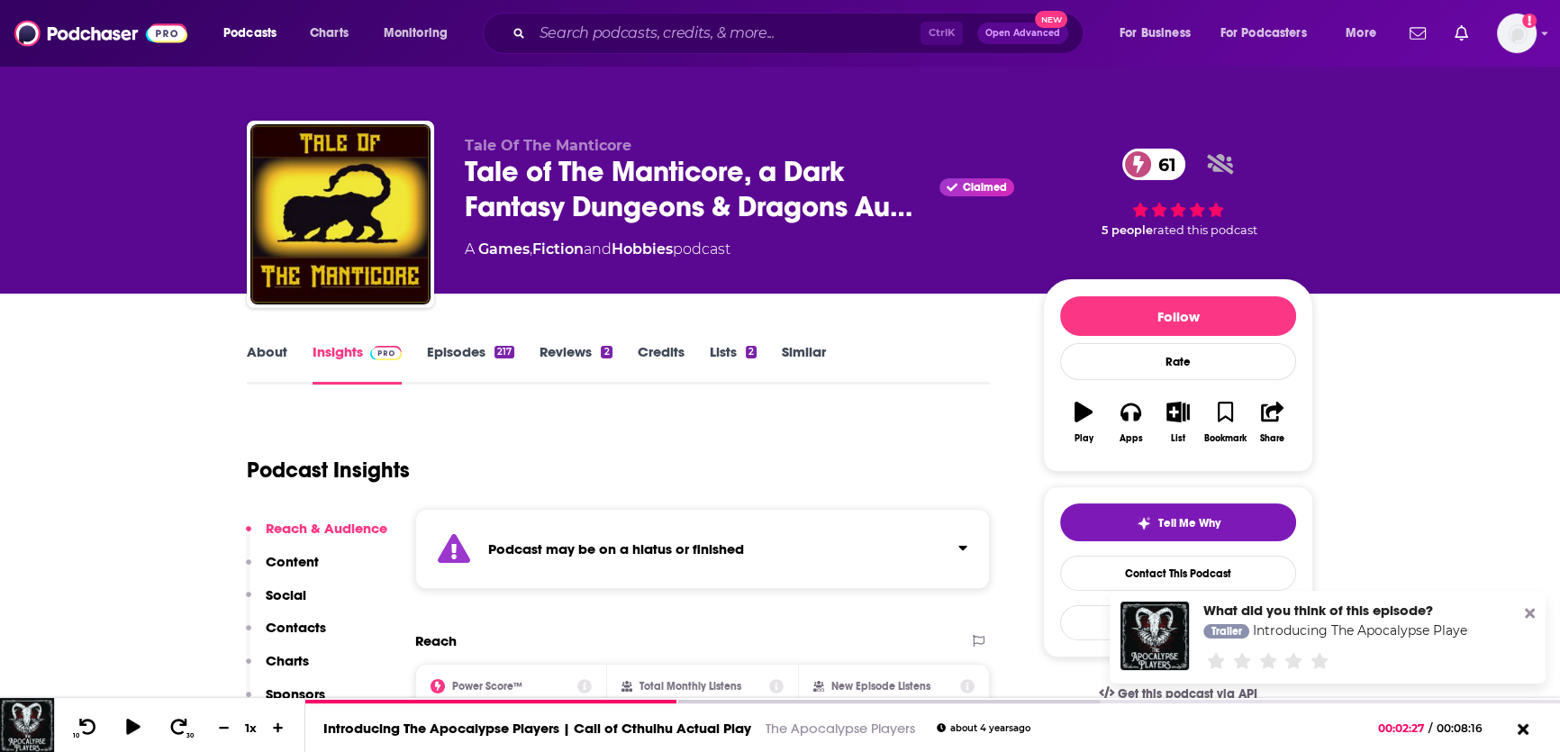
click at [265, 359] on link "About" at bounding box center [267, 363] width 41 height 41
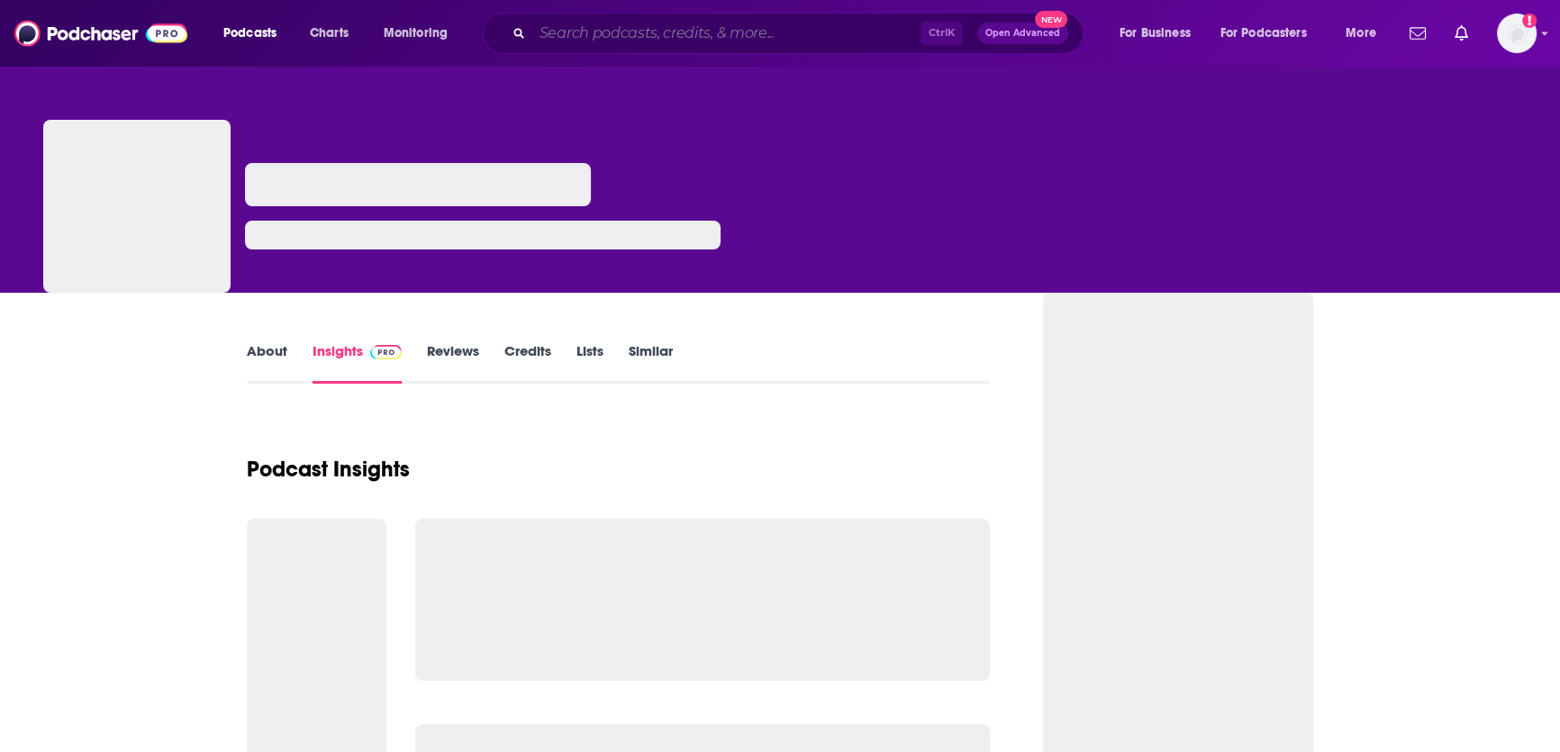
click at [727, 34] on input "Search podcasts, credits, & more..." at bounding box center [726, 33] width 388 height 29
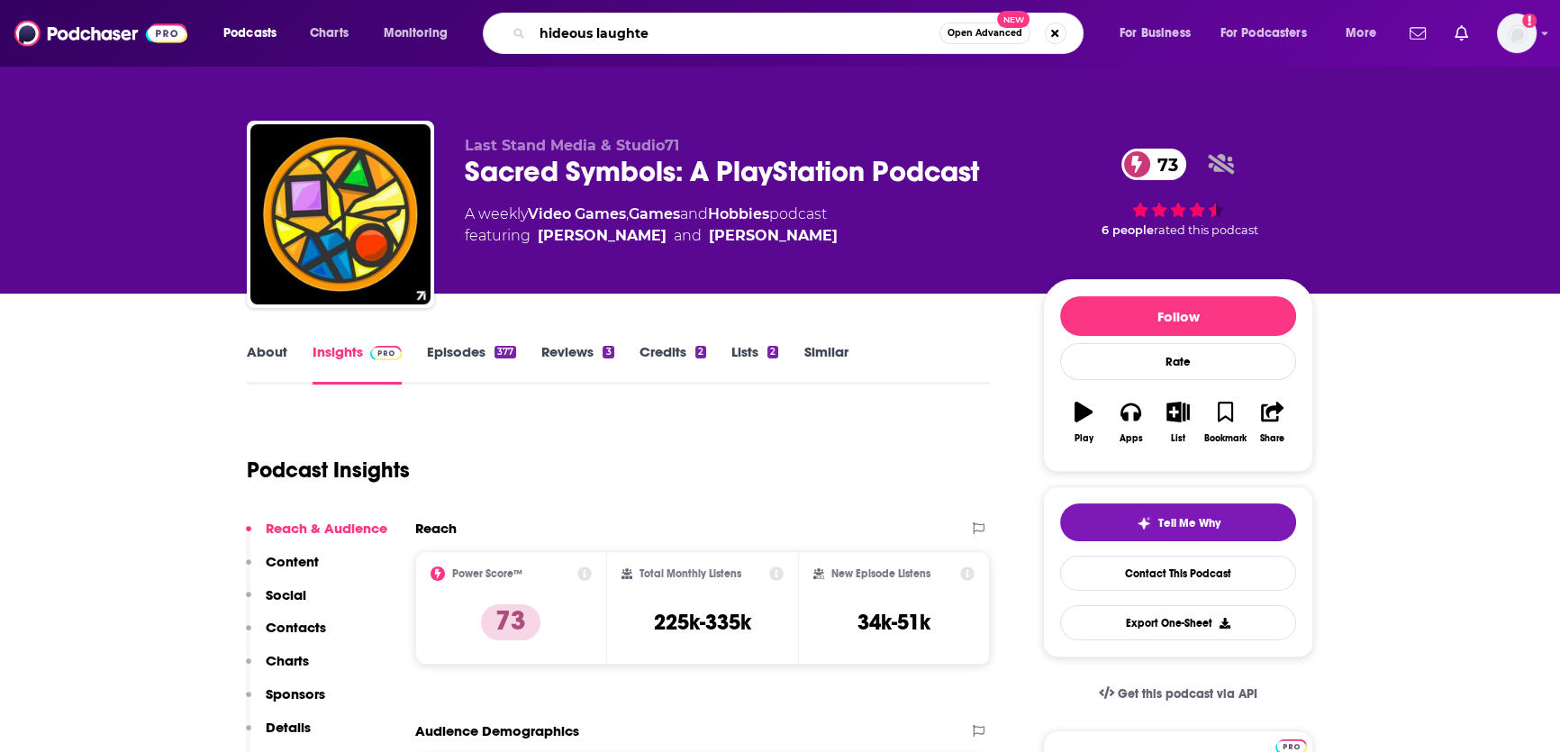
type input "hideous laughter"
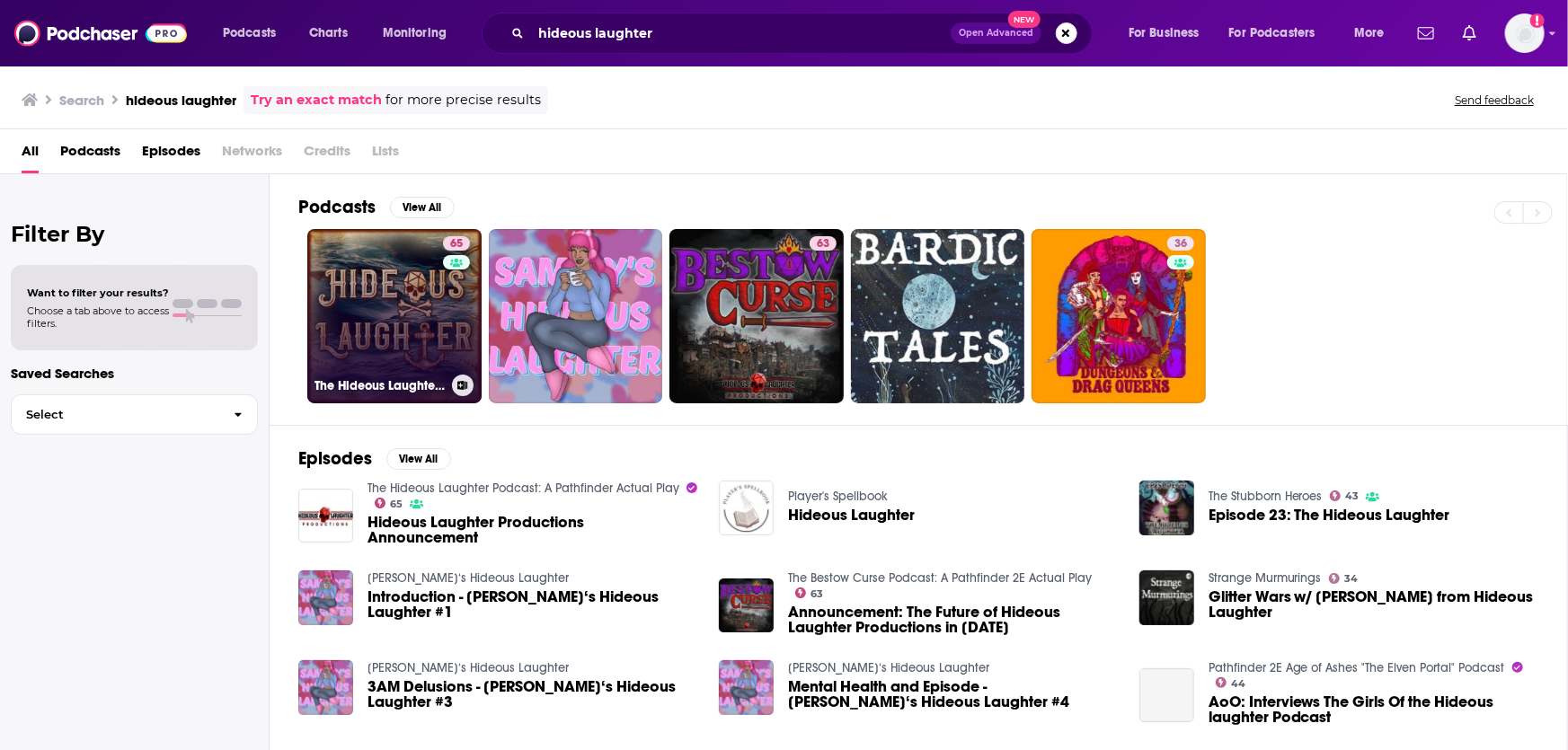
click at [404, 325] on link "65 The Hideous Laughter Podcast: A Pathfinder Actual Play" at bounding box center [394, 316] width 175 height 175
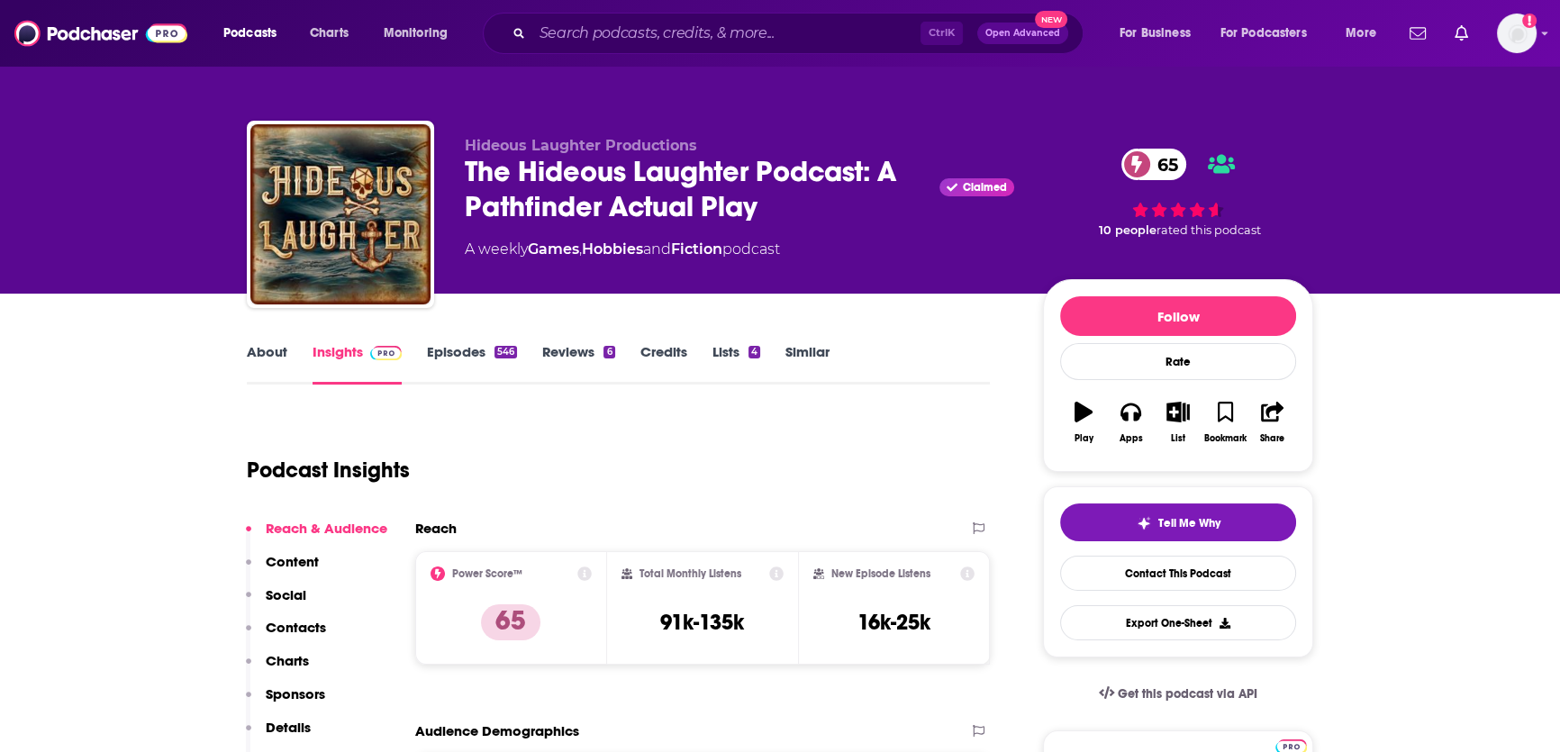
click at [272, 351] on link "About" at bounding box center [267, 363] width 41 height 41
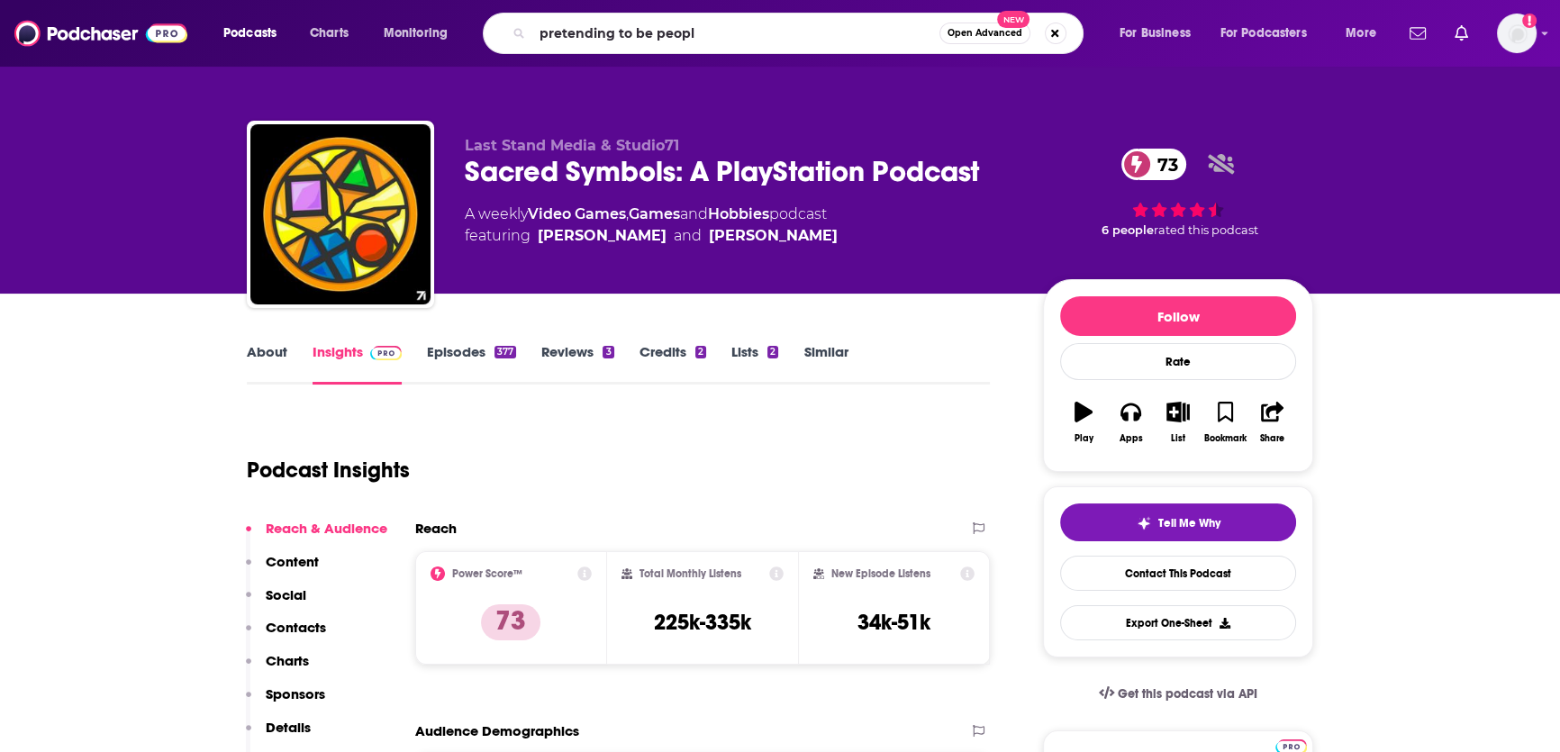
type input "pretending to be people"
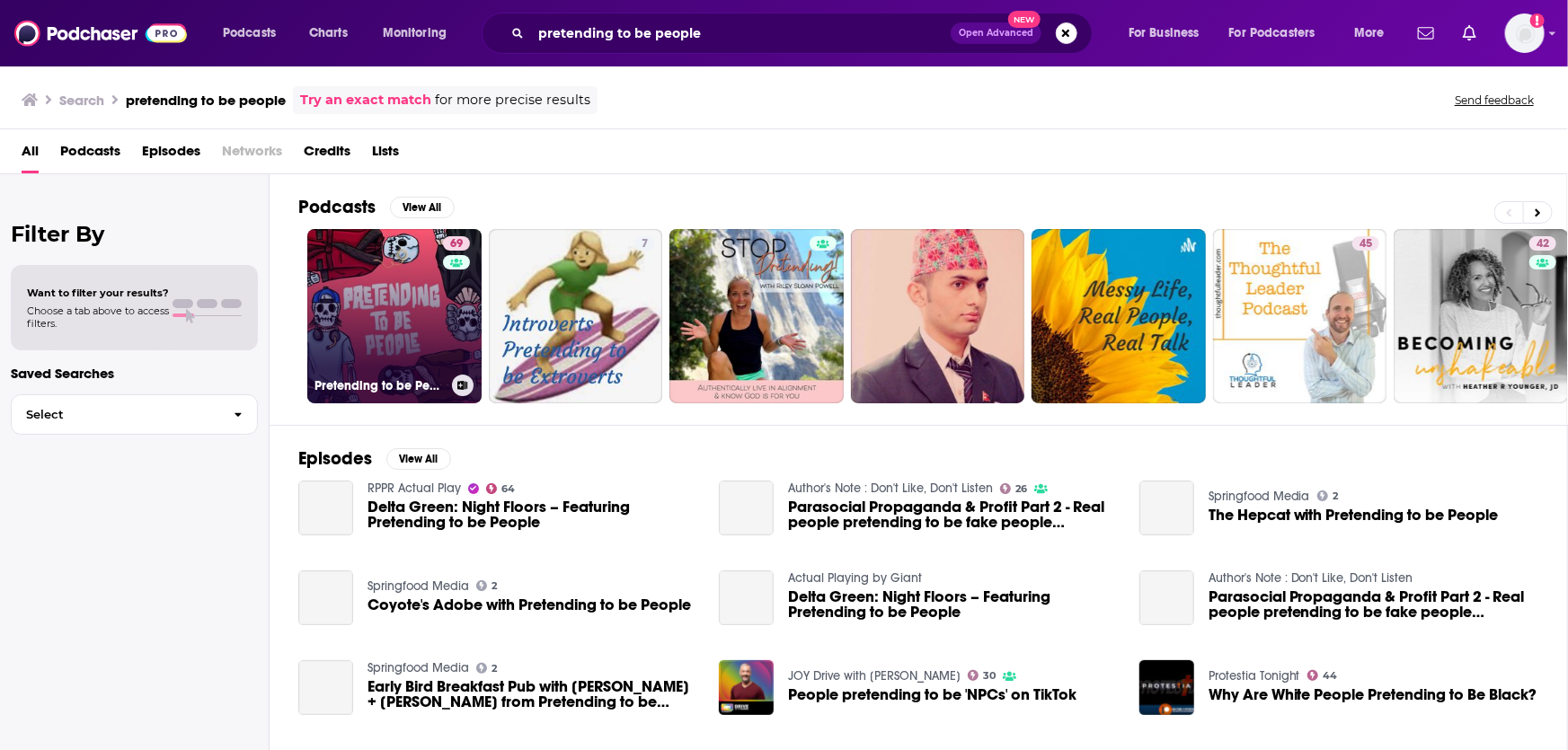
click at [426, 294] on link "69 Pretending to be People" at bounding box center [394, 316] width 175 height 175
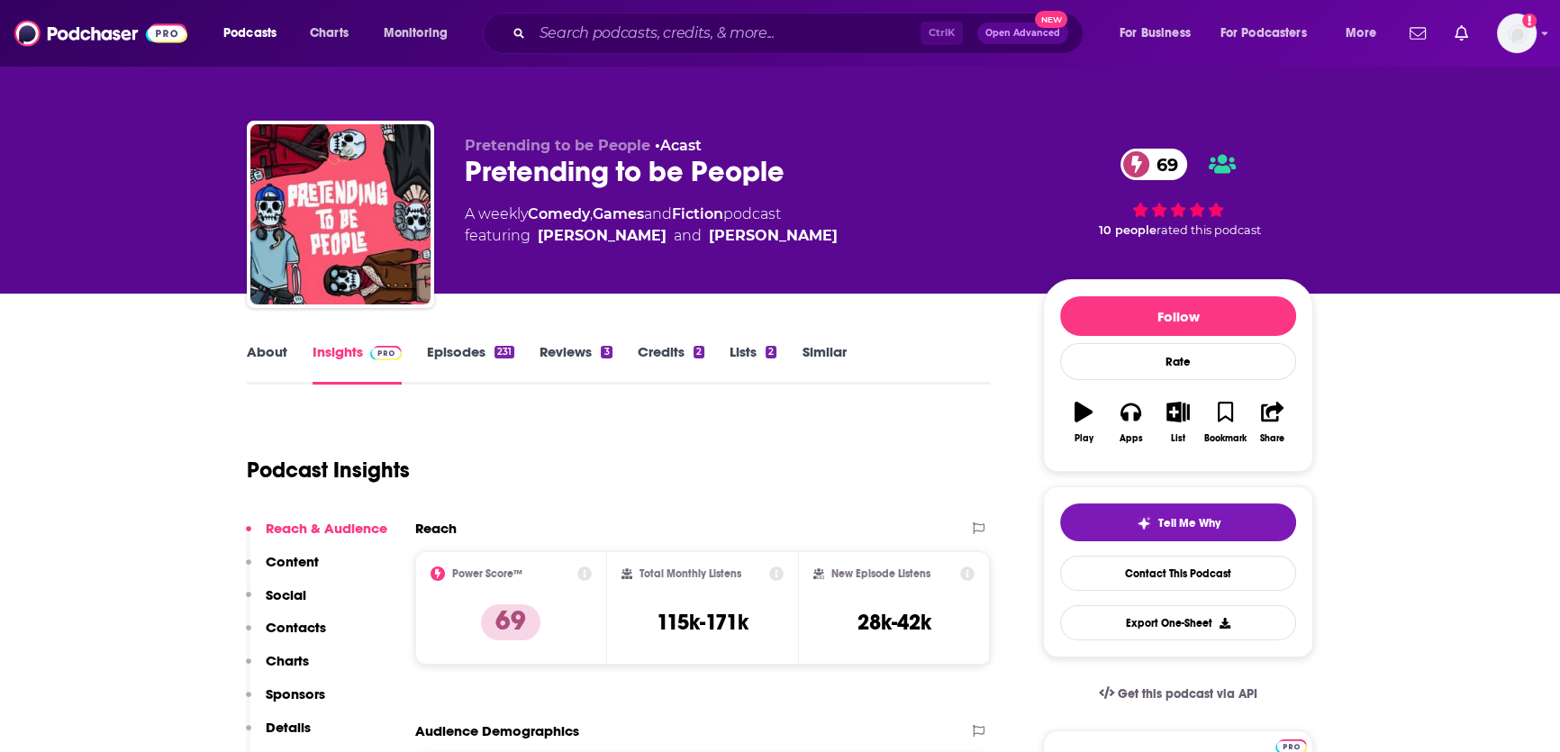
click at [278, 359] on link "About" at bounding box center [267, 363] width 41 height 41
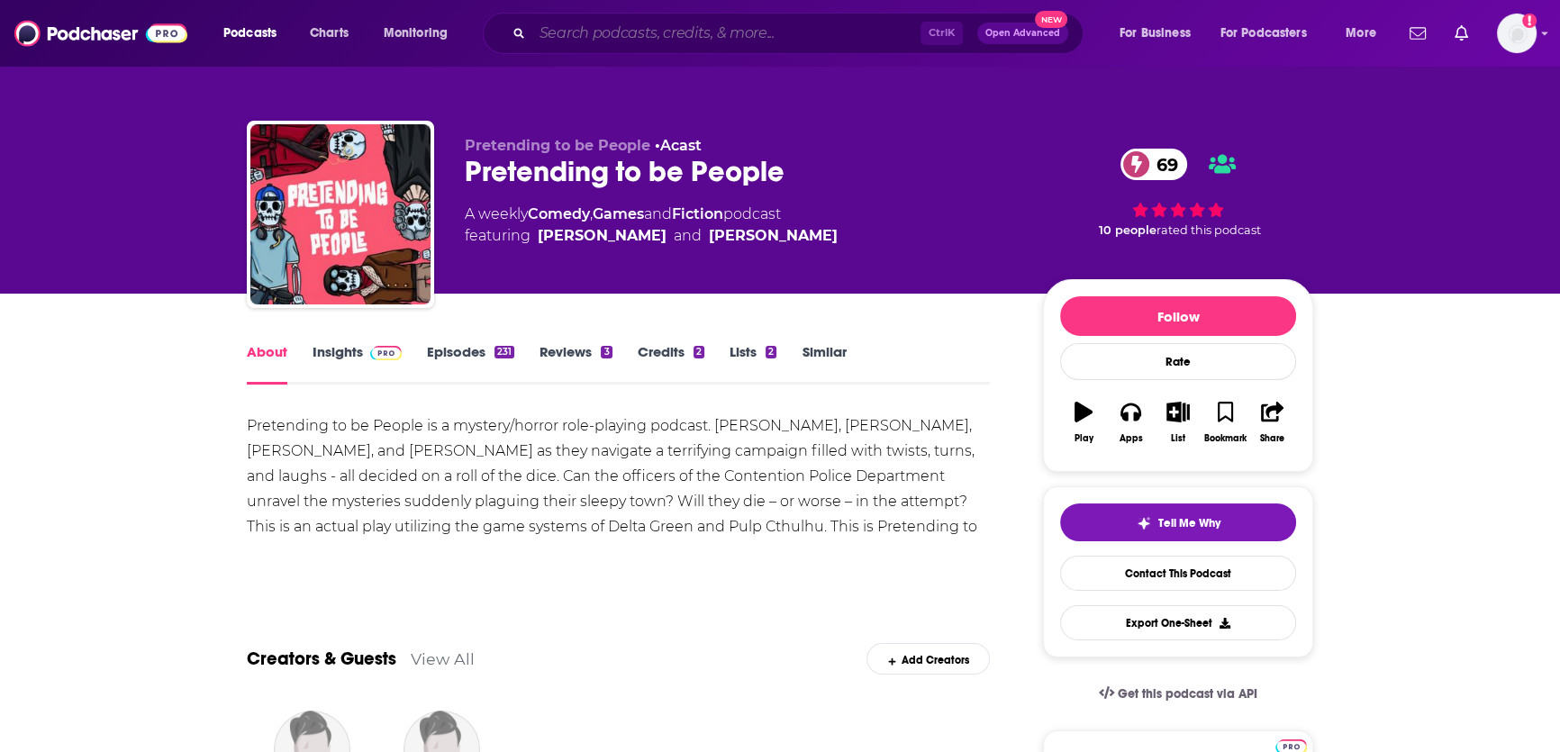
click at [646, 35] on input "Search podcasts, credits, & more..." at bounding box center [726, 33] width 388 height 29
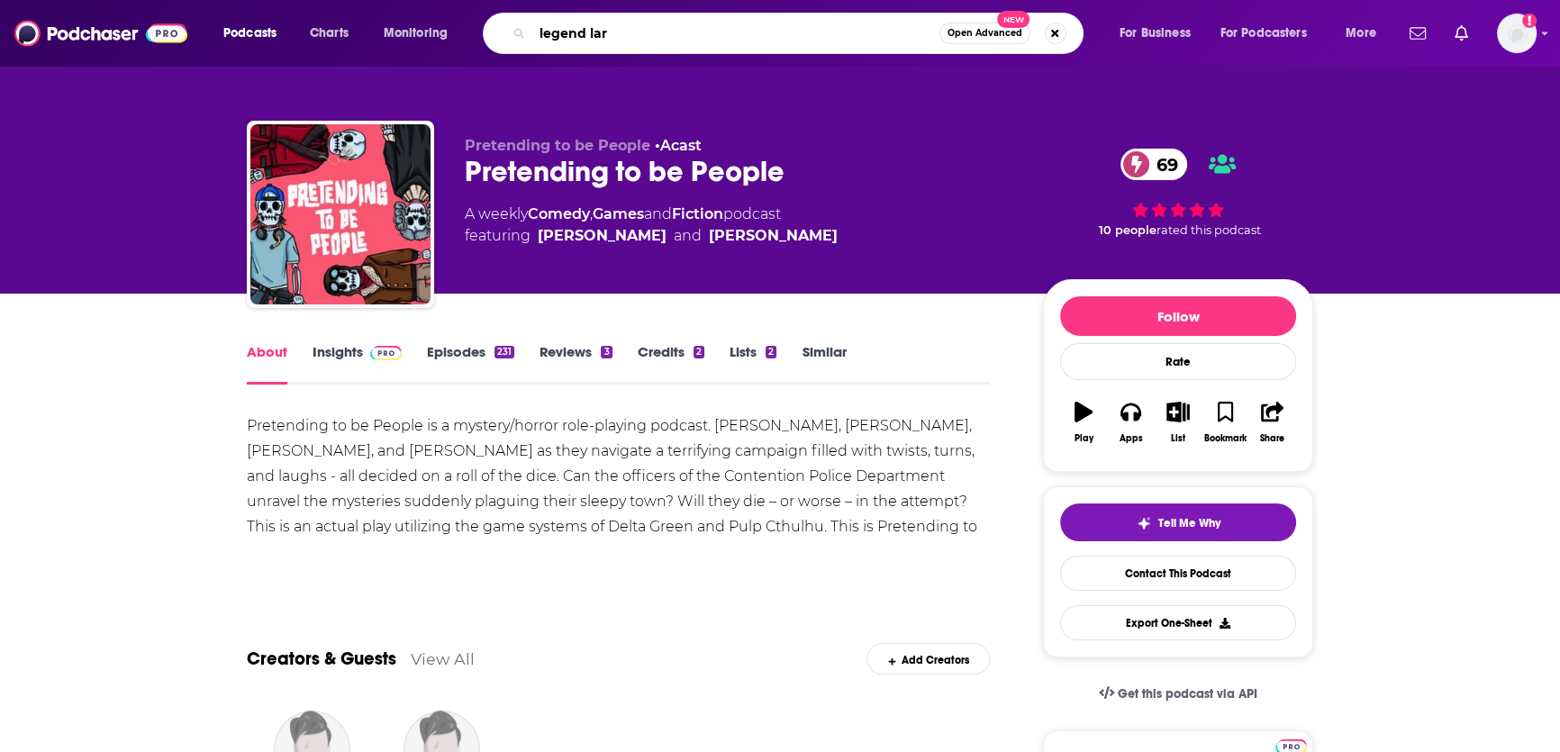
type input "legend lark"
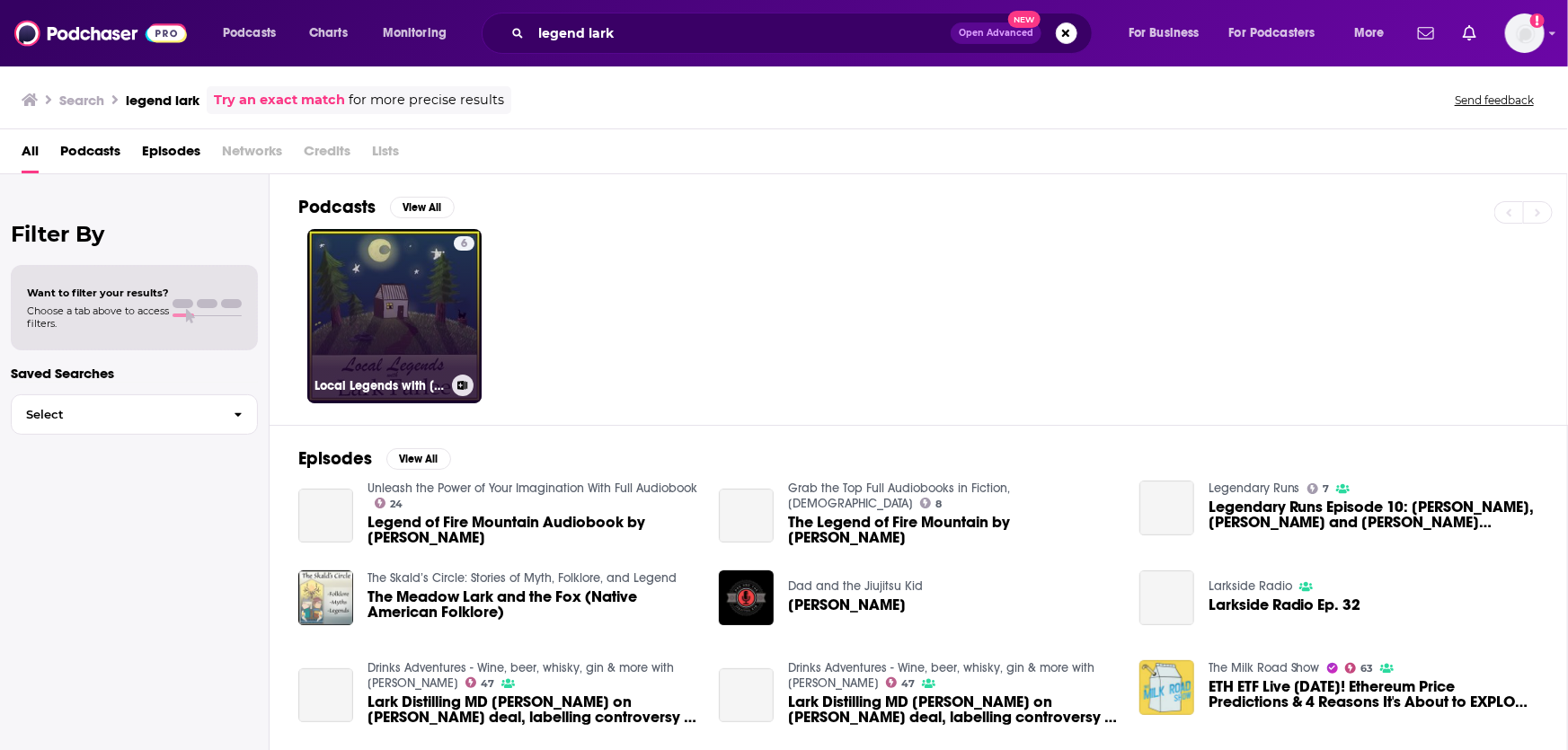
click at [416, 301] on link "6 Local Legends with Lark Farlee" at bounding box center [394, 316] width 175 height 175
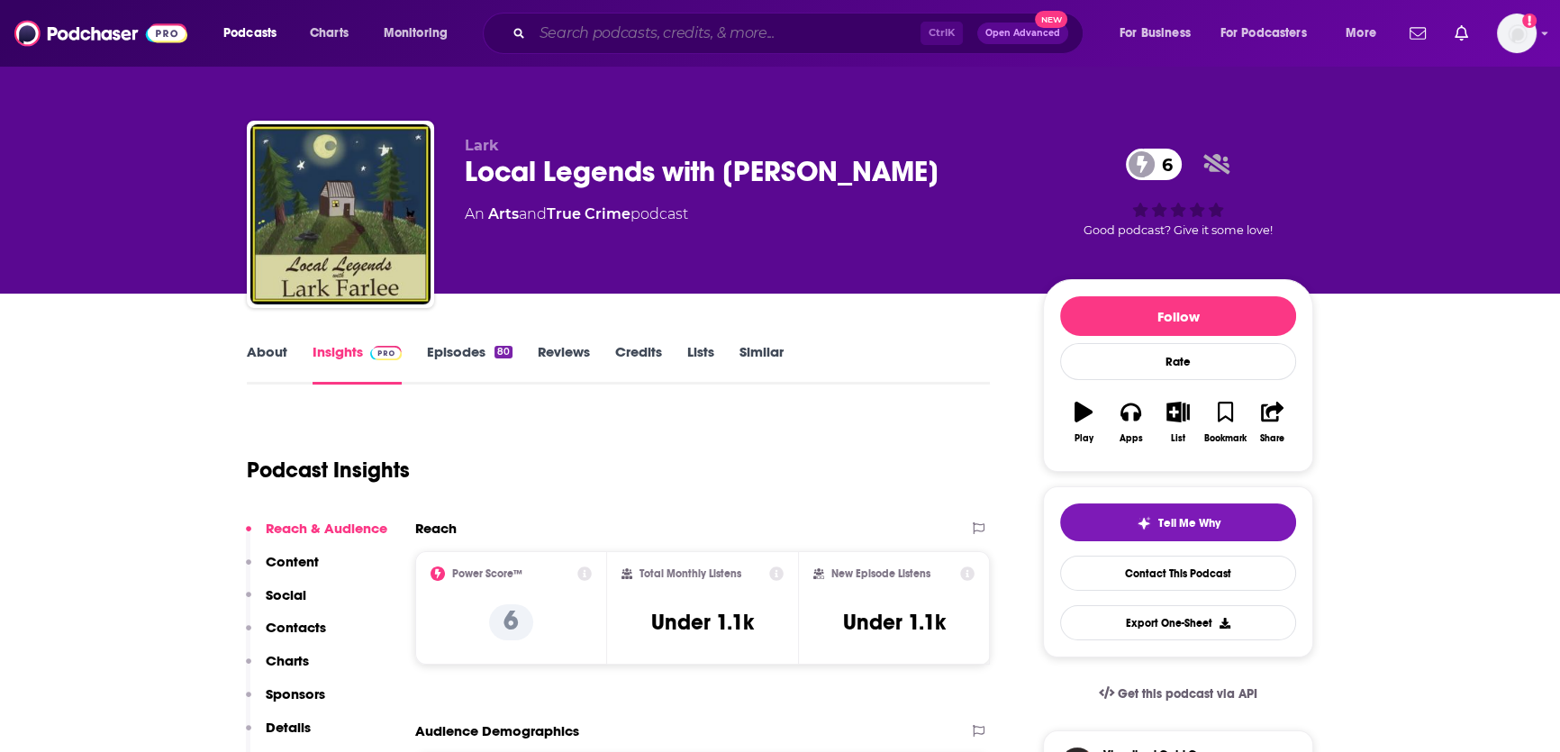
click at [608, 36] on input "Search podcasts, credits, & more..." at bounding box center [726, 33] width 388 height 29
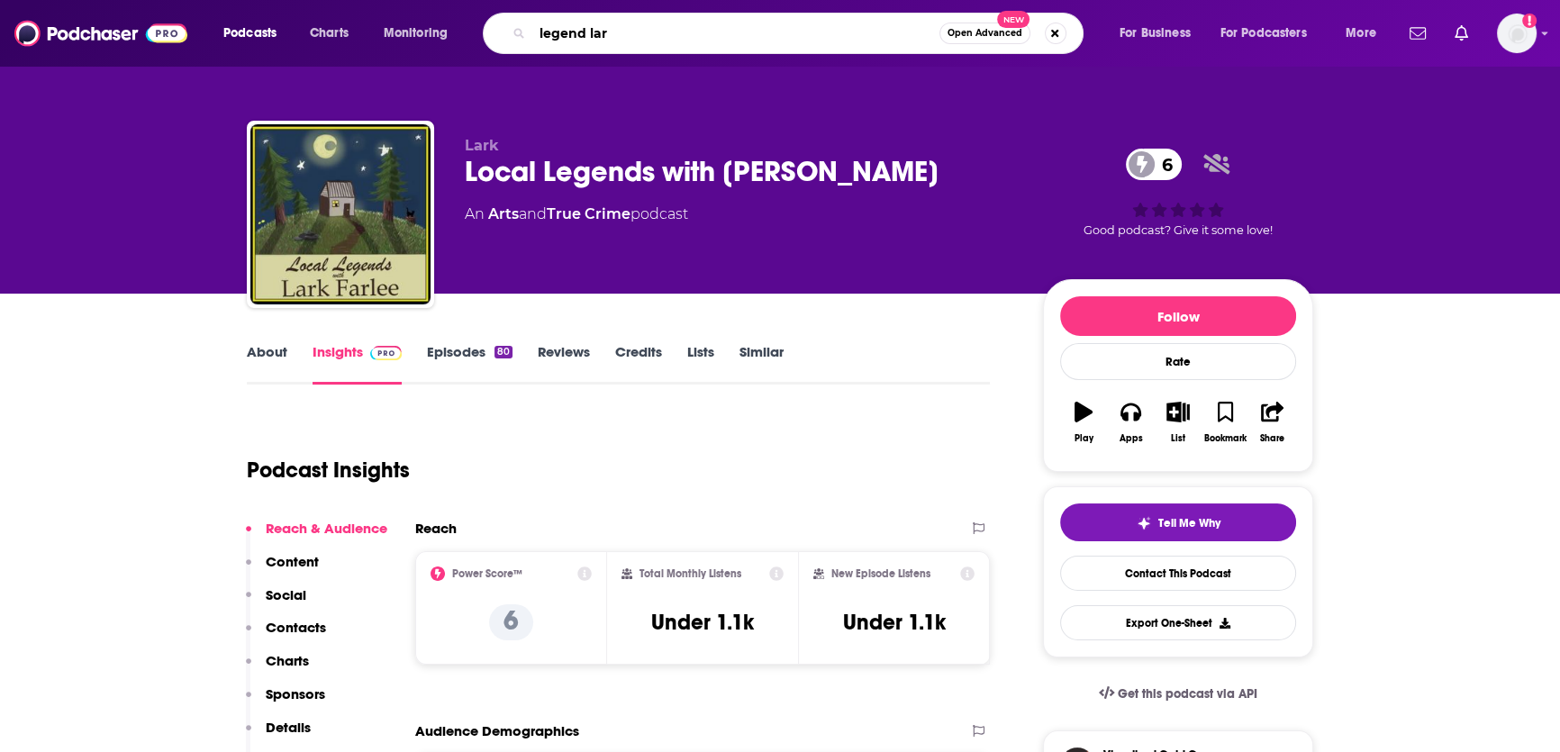
type input "legend lark"
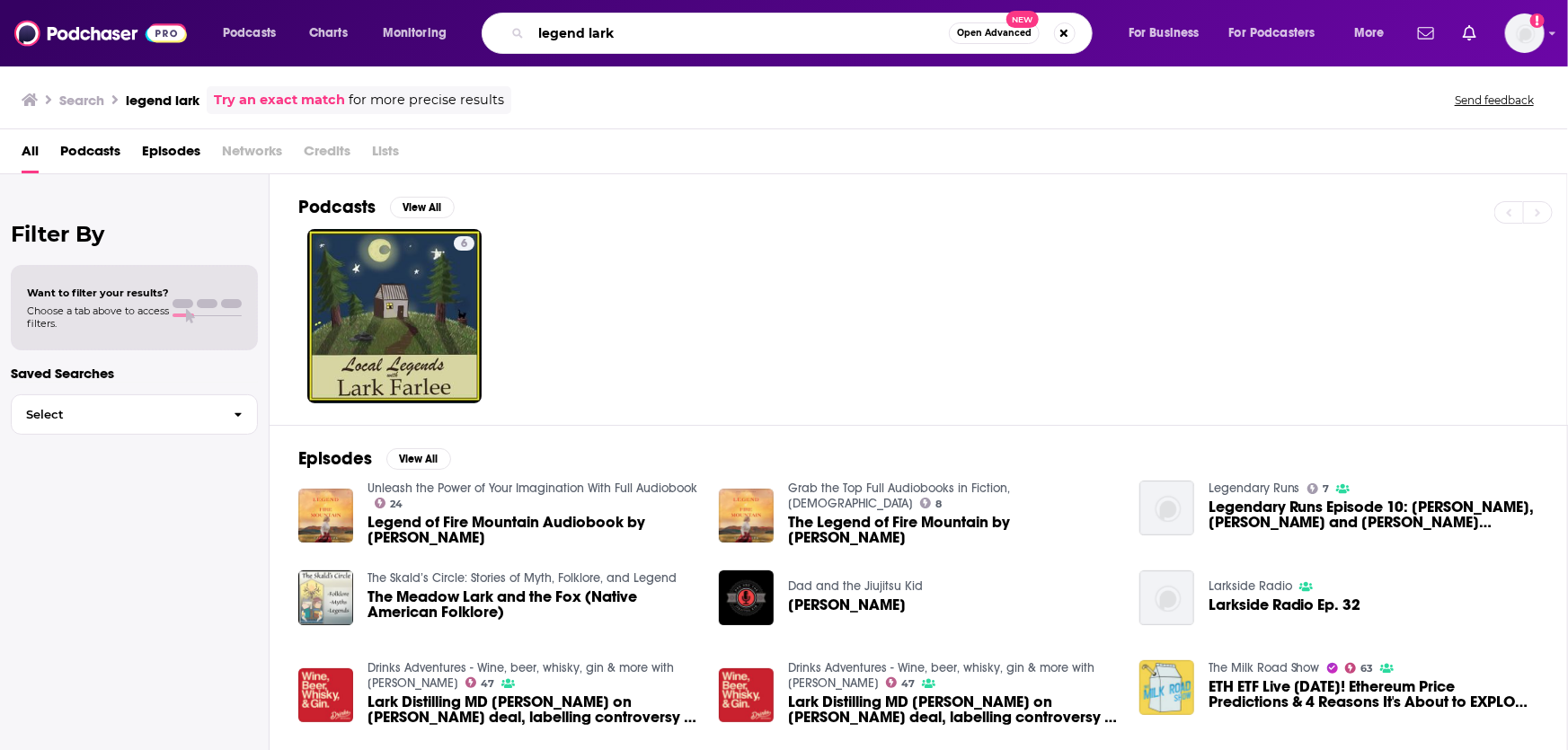
click at [641, 35] on input "legend lark" at bounding box center [739, 33] width 418 height 29
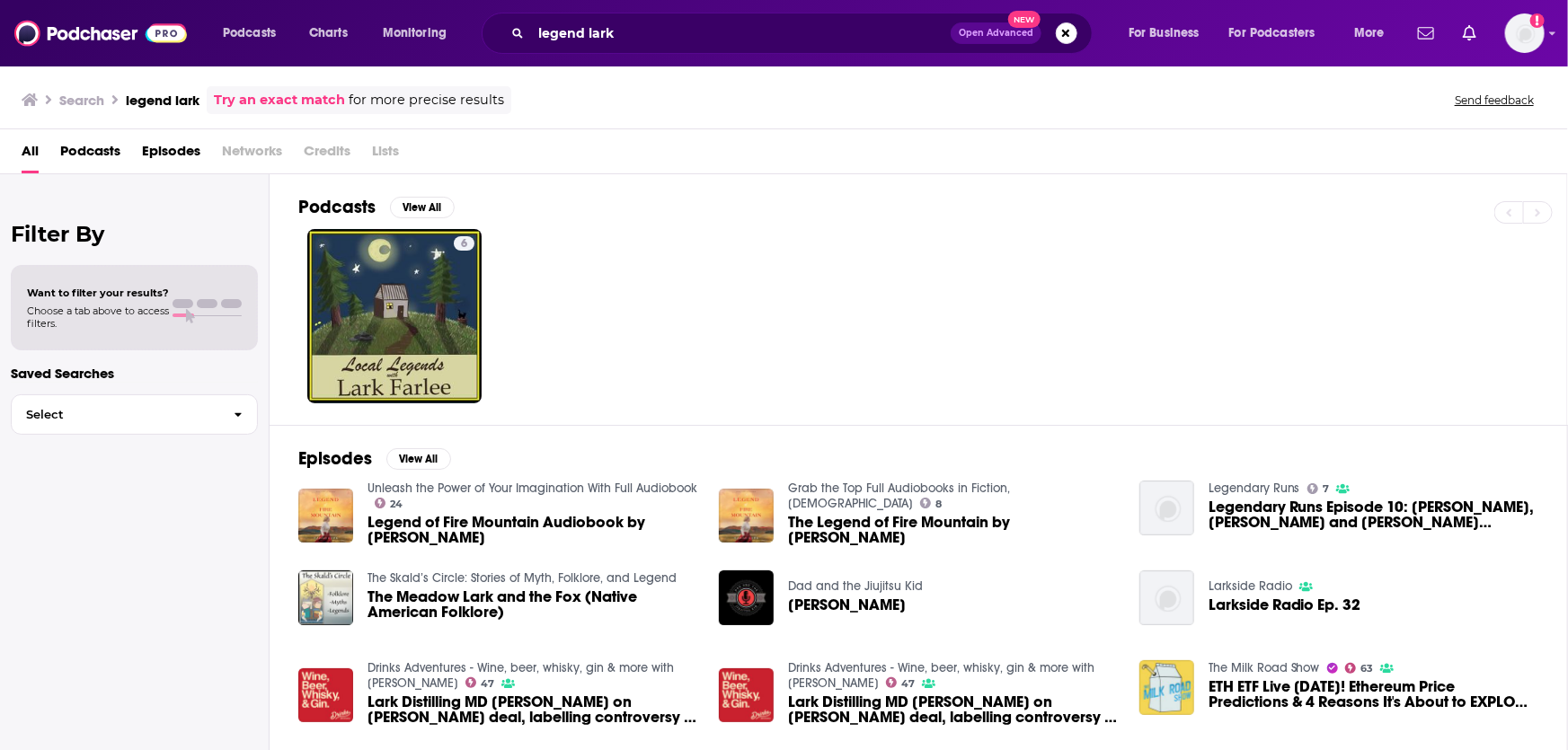
click at [91, 149] on span "Podcasts" at bounding box center [90, 155] width 60 height 37
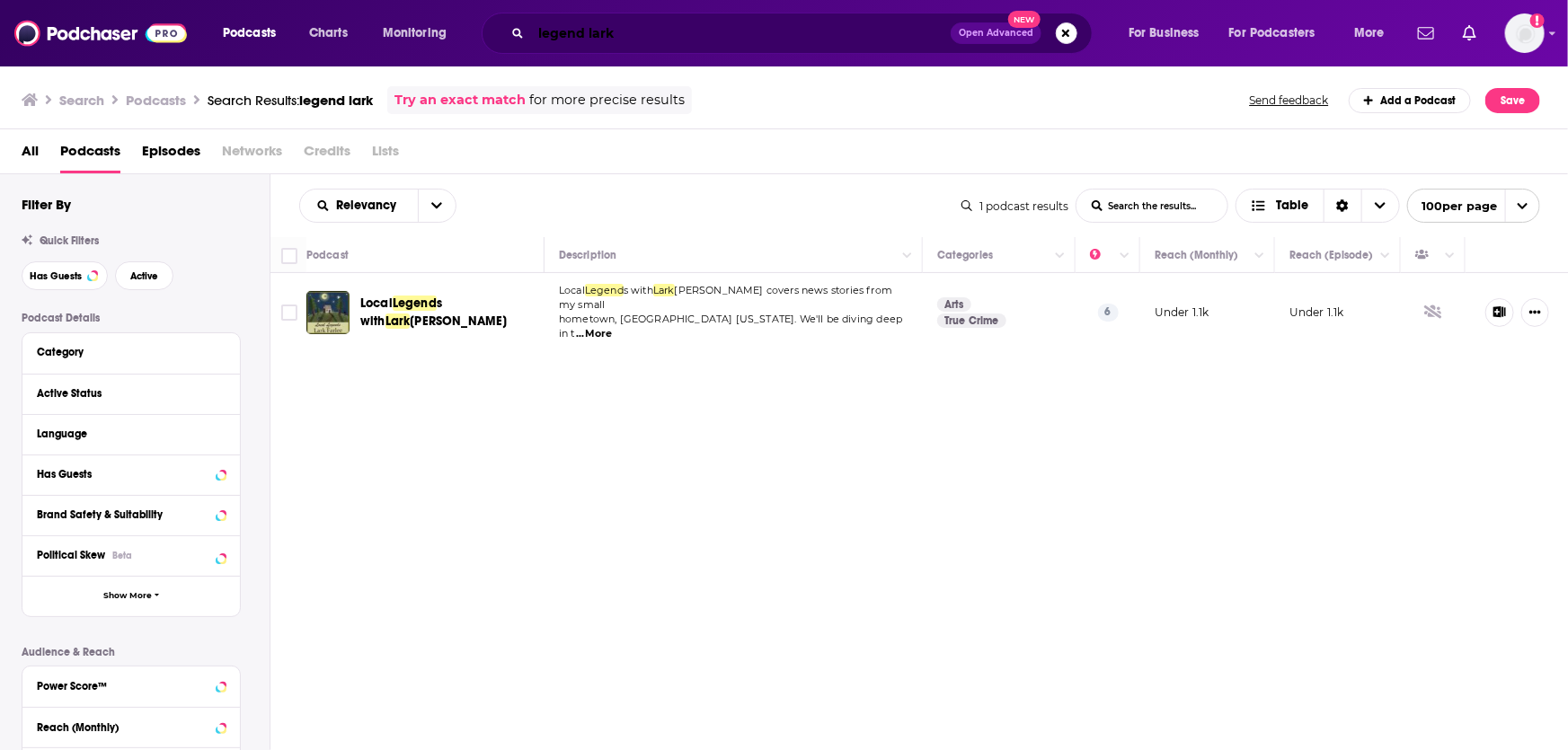
click at [586, 23] on input "legend lark" at bounding box center [740, 33] width 420 height 29
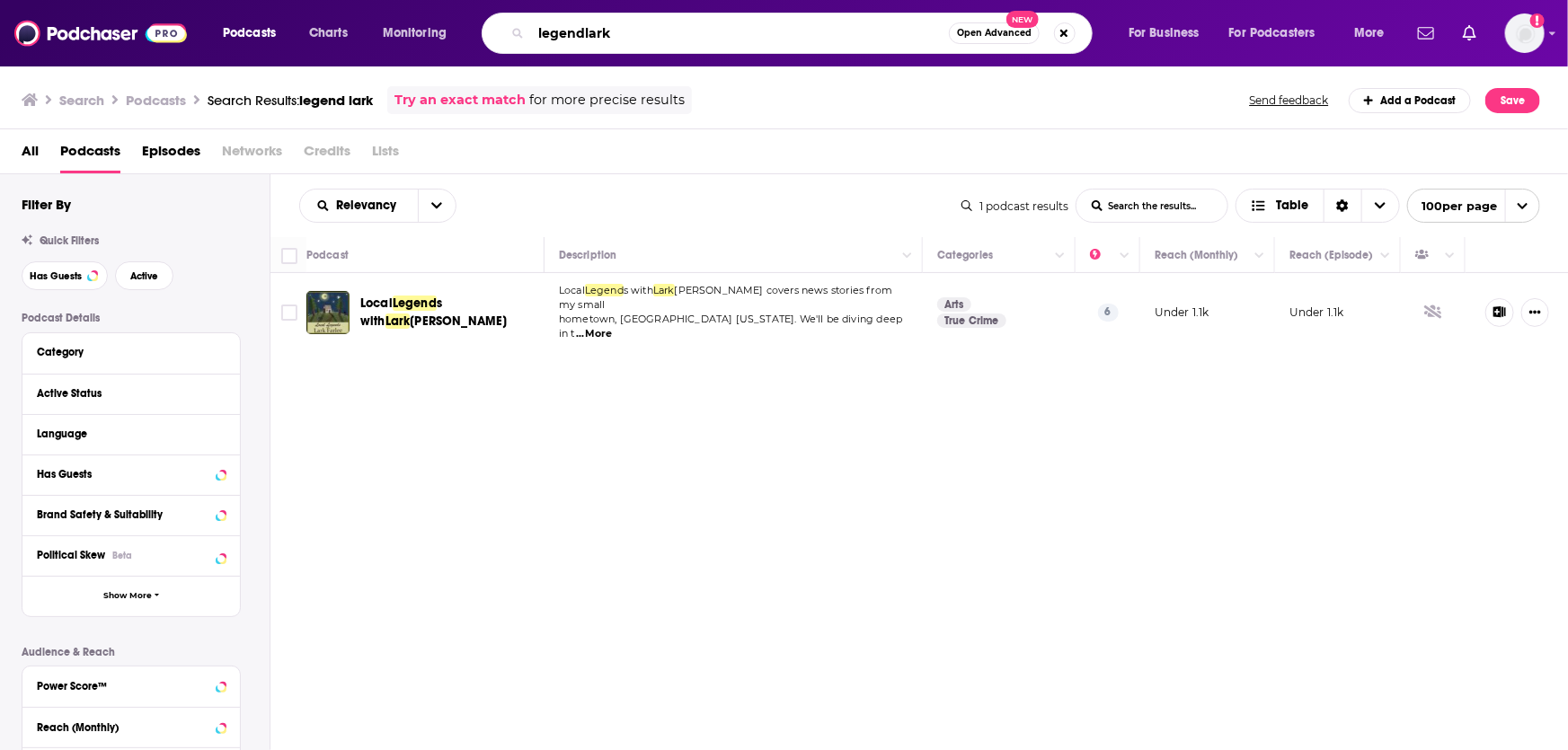
type input "legendlark"
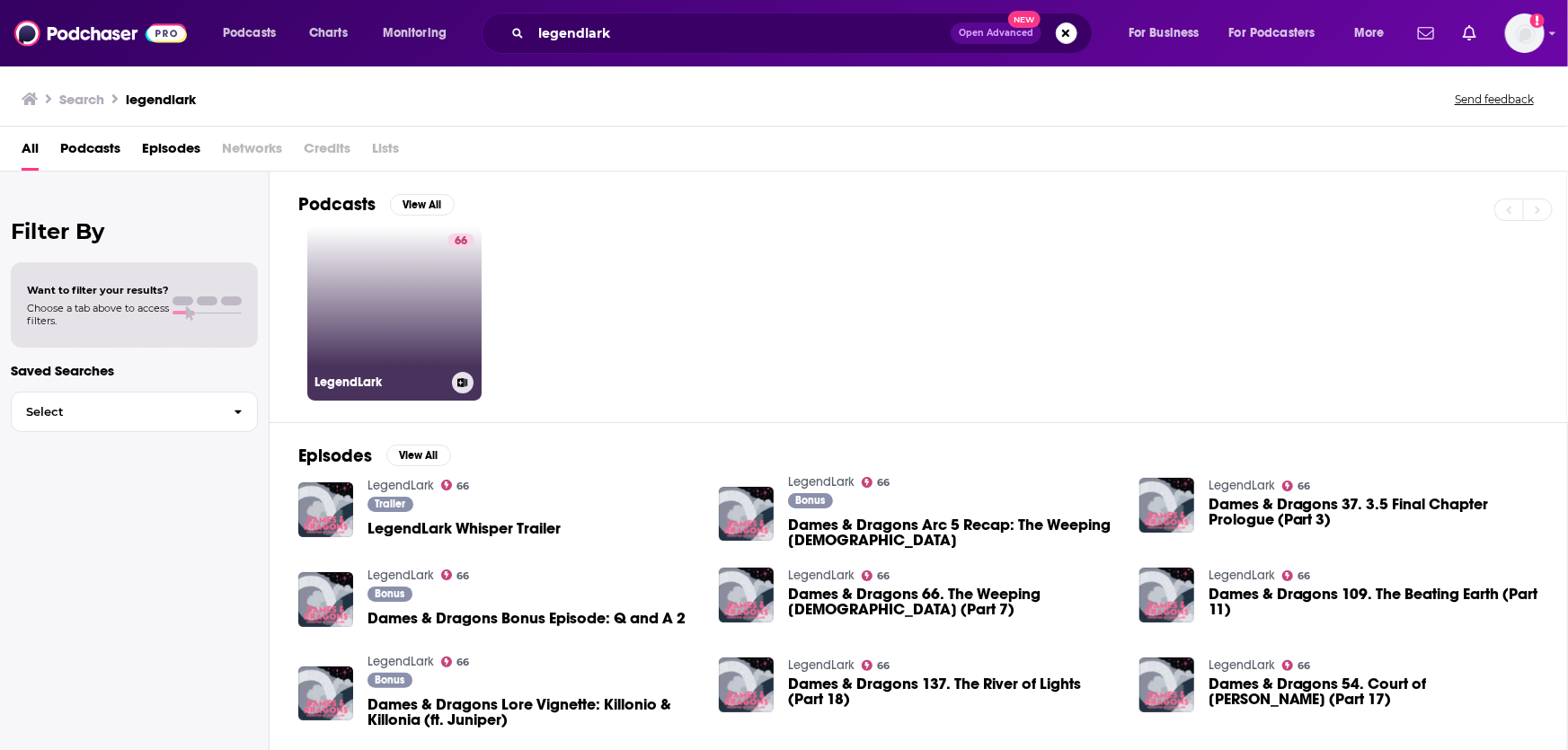
click at [452, 294] on div "66" at bounding box center [461, 302] width 27 height 139
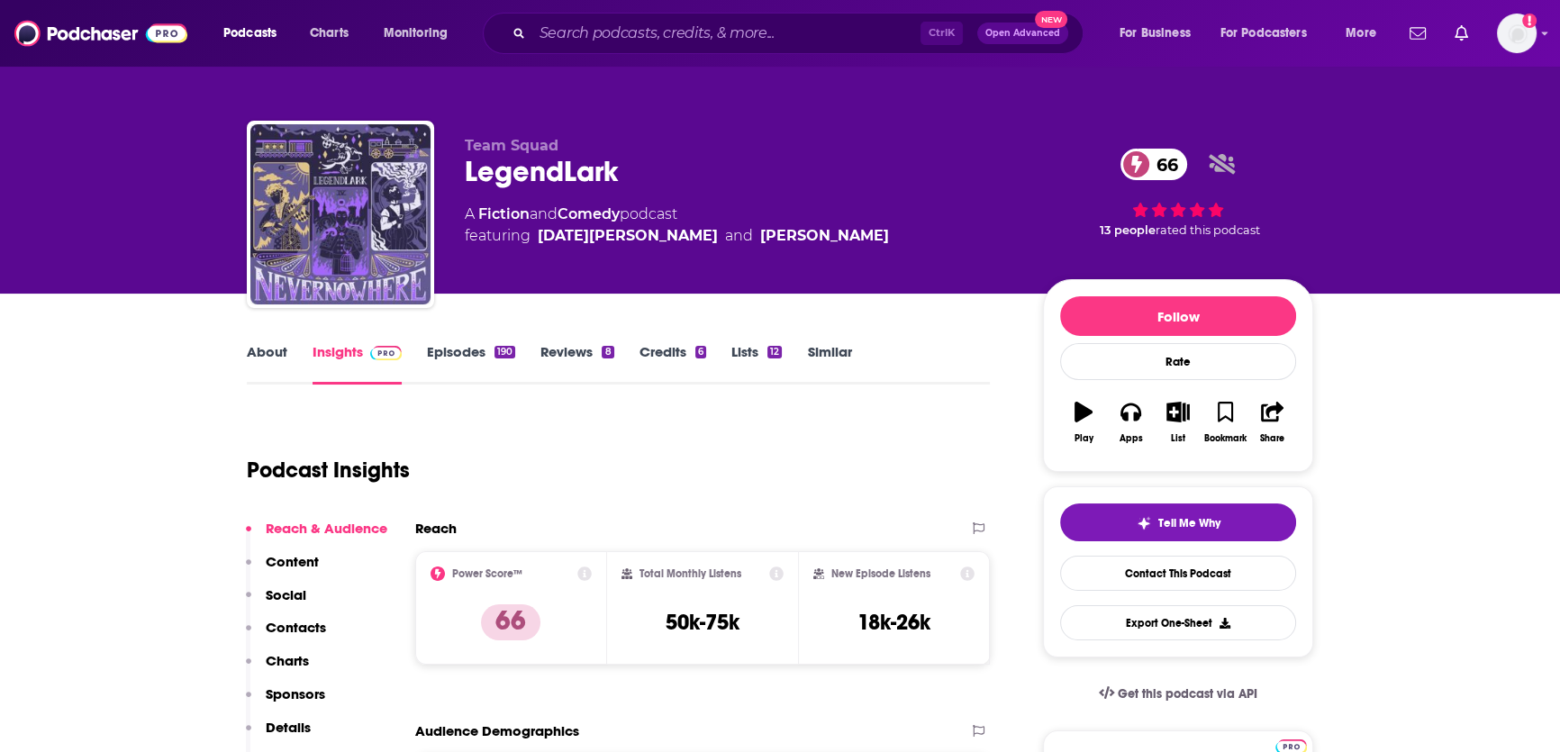
click at [259, 358] on link "About" at bounding box center [267, 363] width 41 height 41
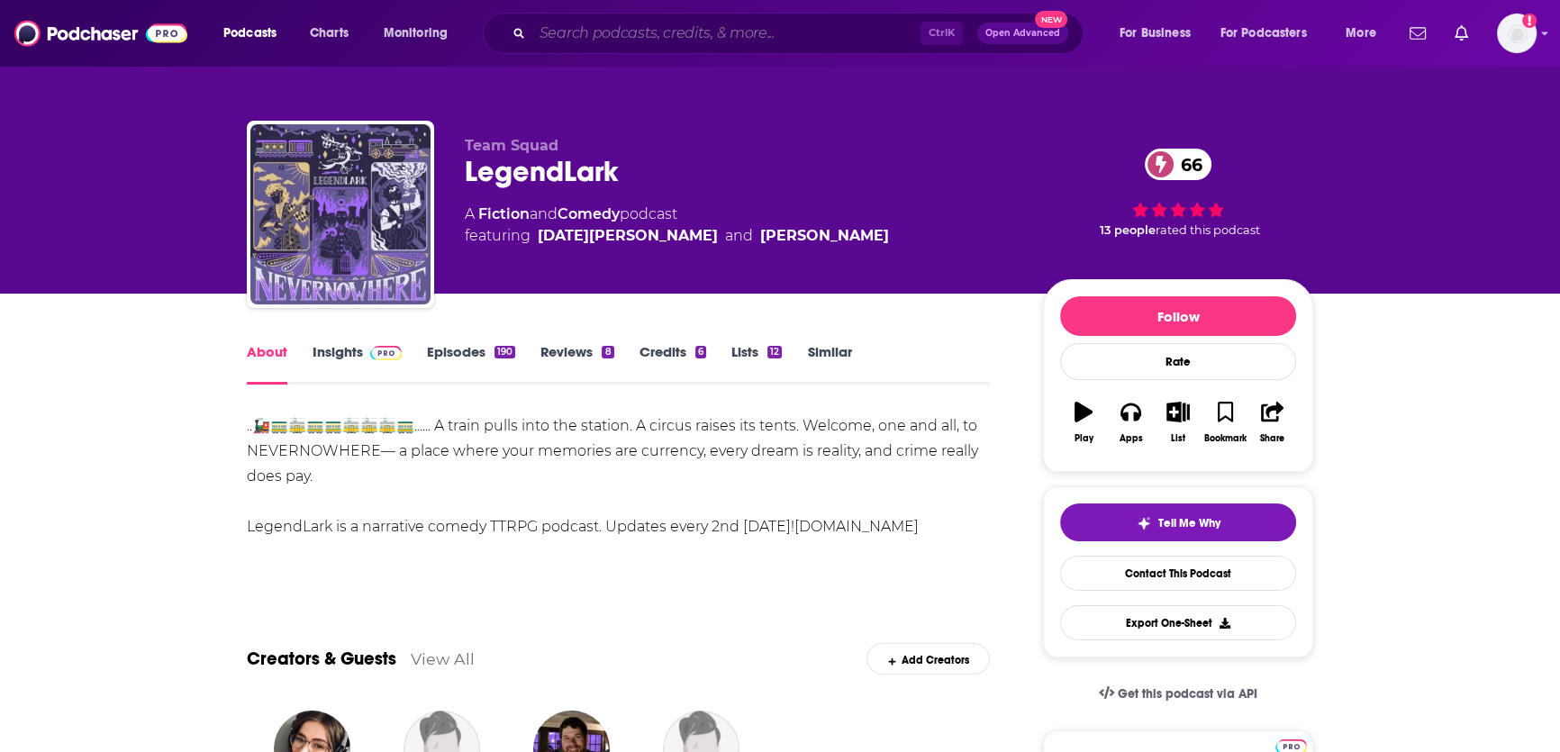
click at [741, 33] on input "Search podcasts, credits, & more..." at bounding box center [726, 33] width 388 height 29
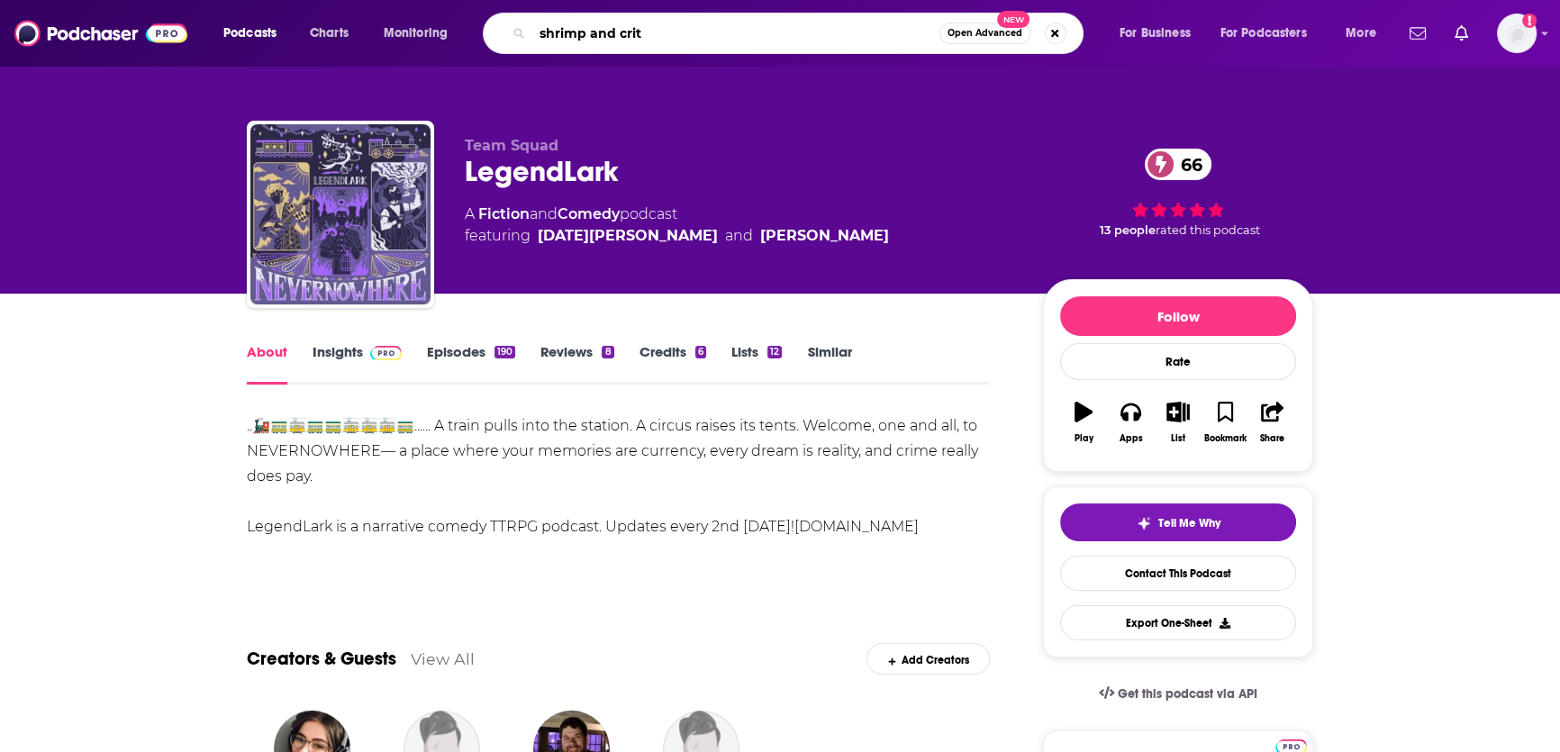
type input "shrimp and crits"
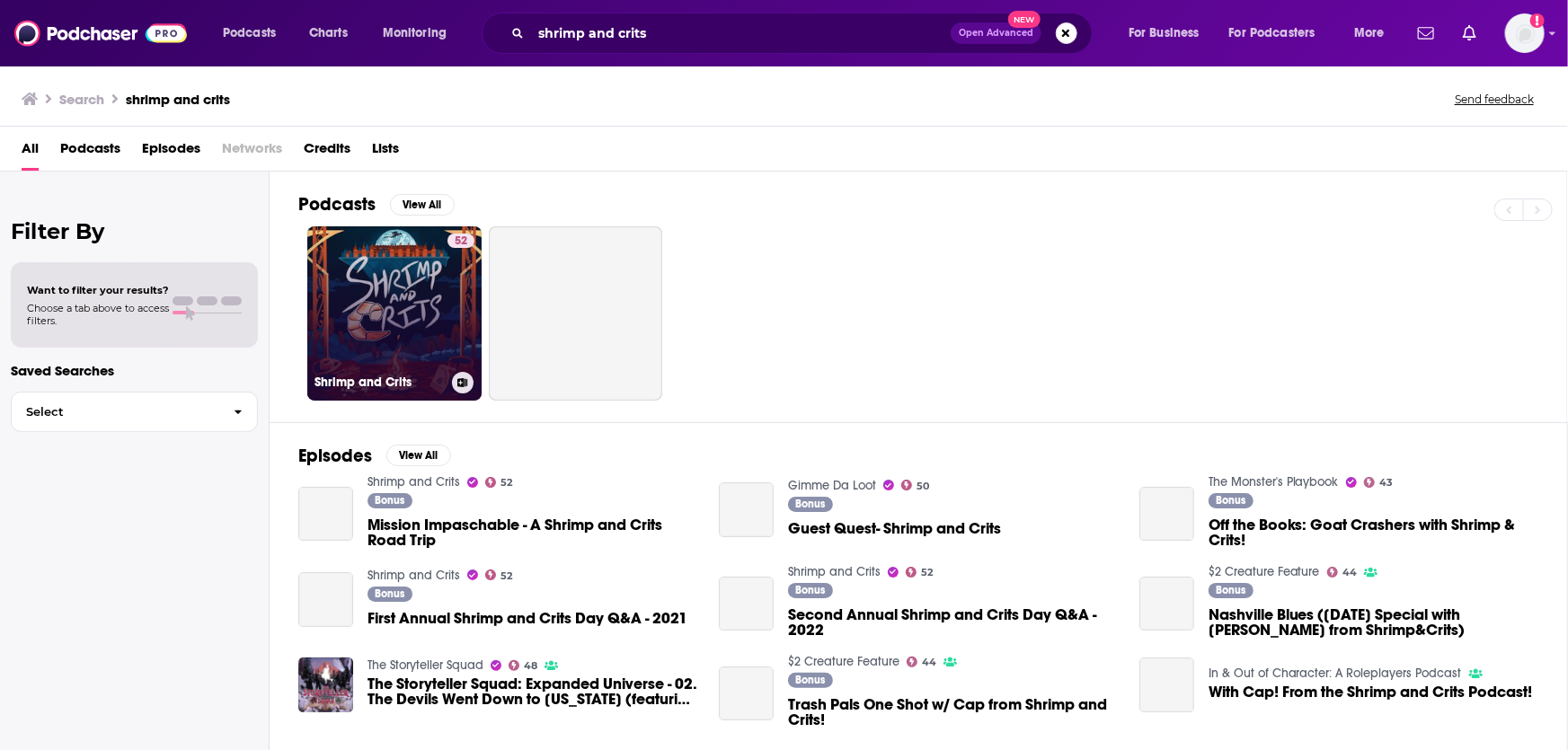
click at [387, 314] on link "52 Shrimp and Crits" at bounding box center [394, 313] width 175 height 175
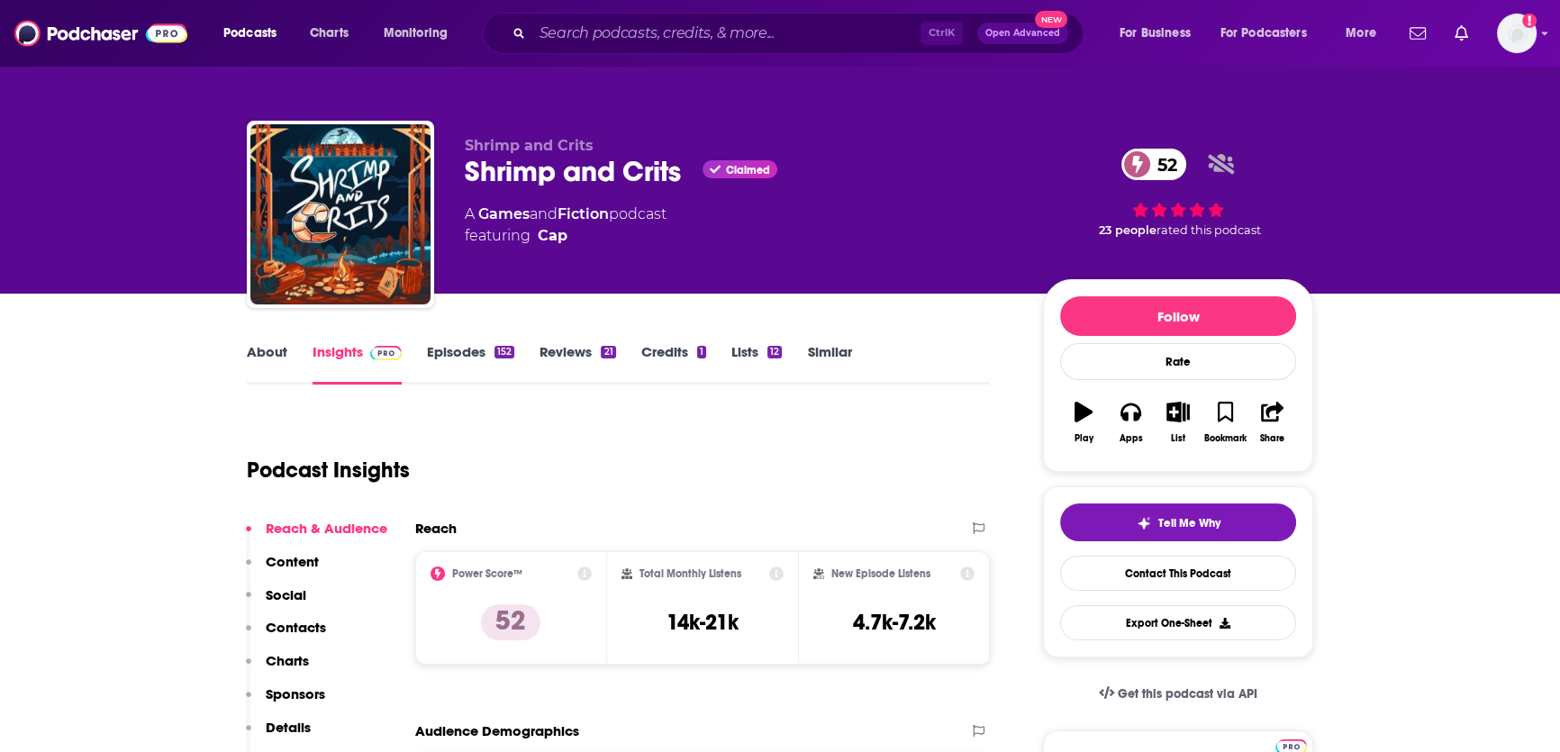
click at [277, 357] on link "About" at bounding box center [267, 363] width 41 height 41
